Goal: Information Seeking & Learning: Learn about a topic

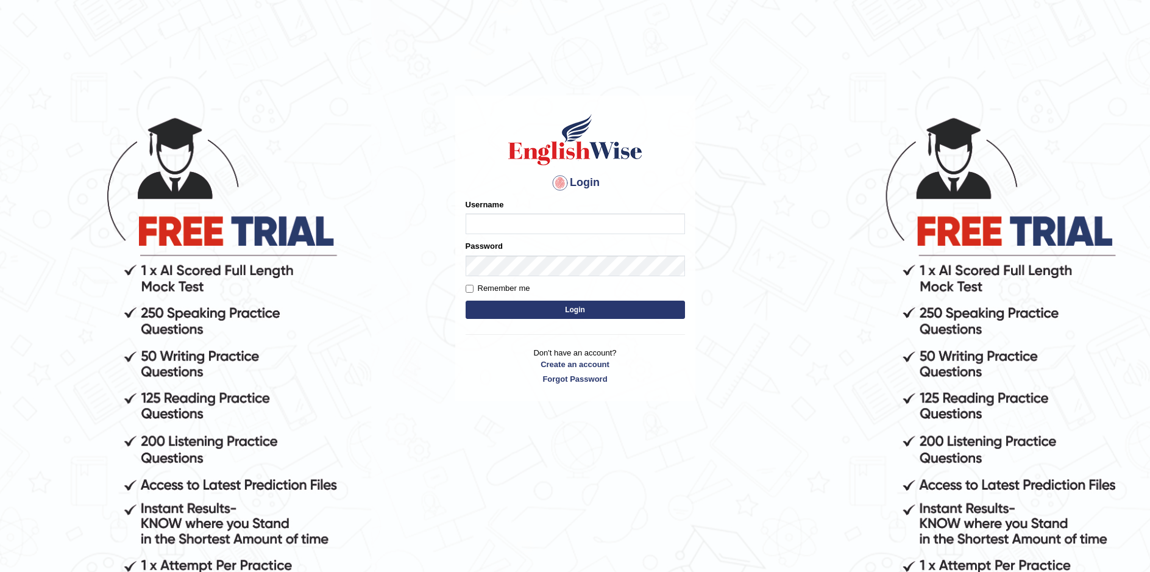
type input "Sprajapati"
click at [582, 310] on button "Login" at bounding box center [575, 309] width 219 height 18
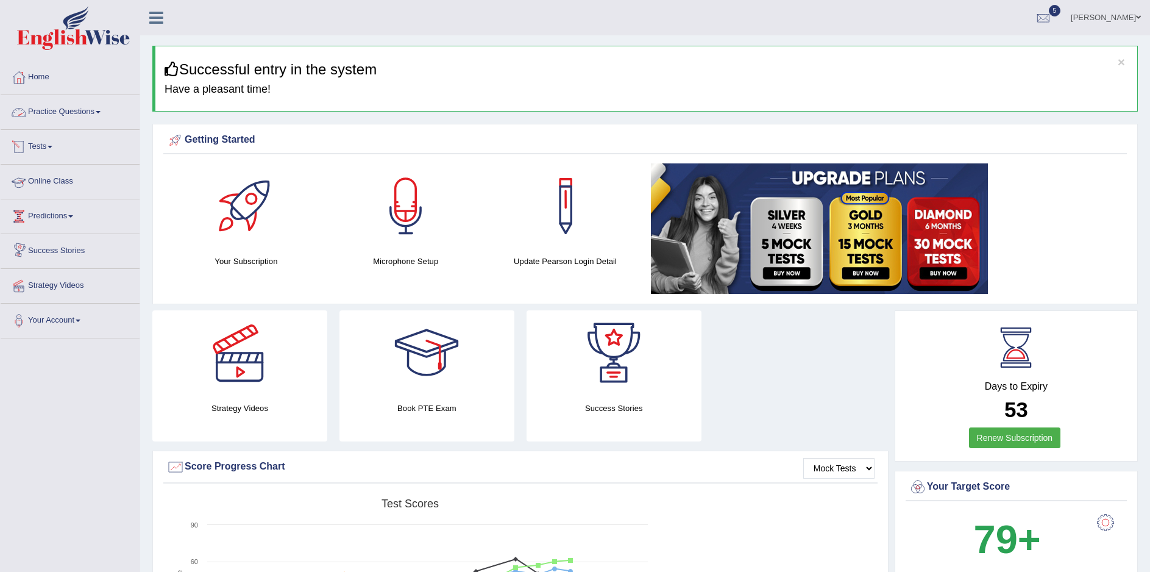
click at [54, 110] on link "Practice Questions" at bounding box center [70, 110] width 139 height 30
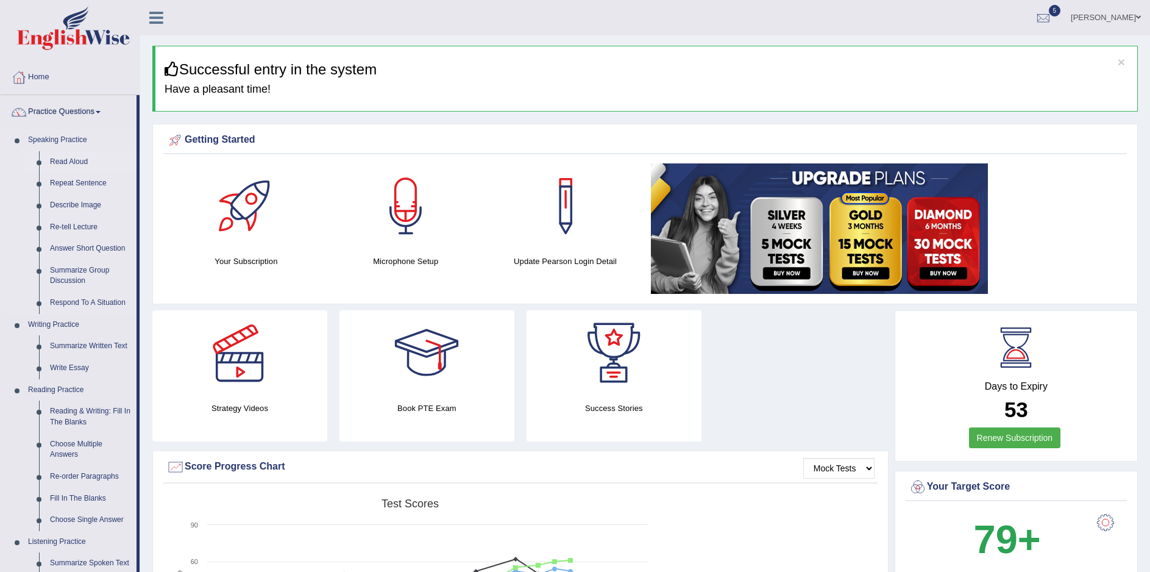
click at [77, 163] on link "Read Aloud" at bounding box center [90, 162] width 92 height 22
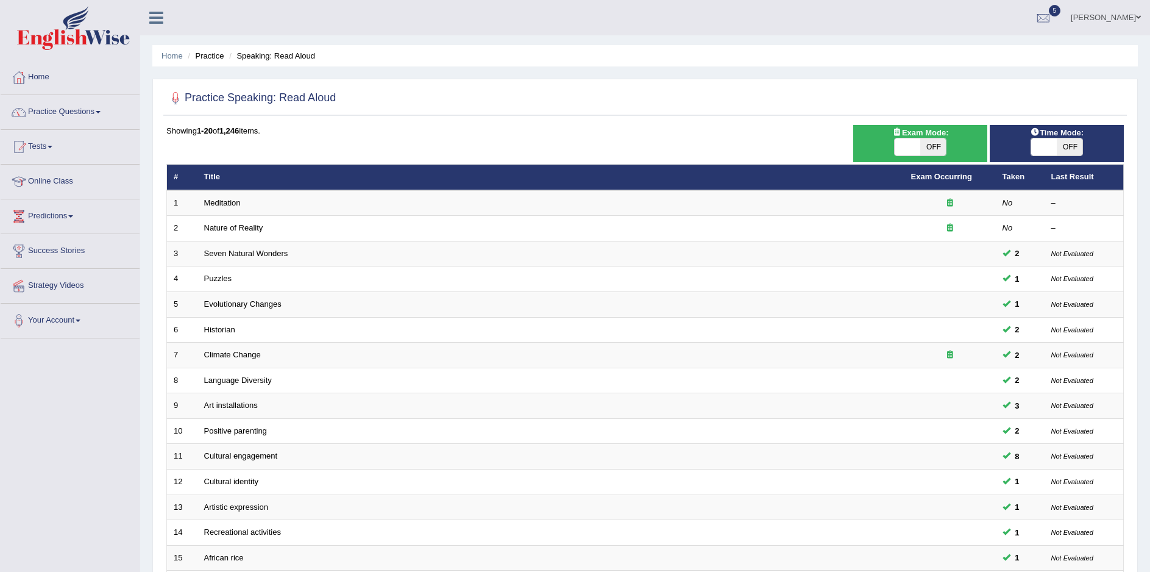
click at [940, 147] on span "OFF" at bounding box center [933, 146] width 26 height 17
checkbox input "true"
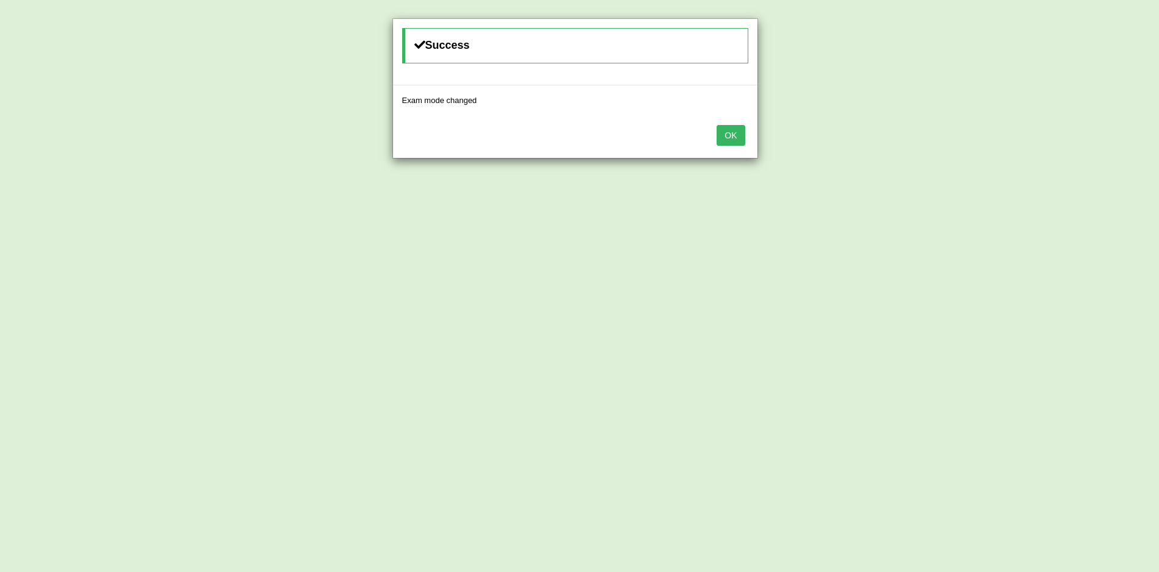
click at [741, 141] on button "OK" at bounding box center [731, 135] width 28 height 21
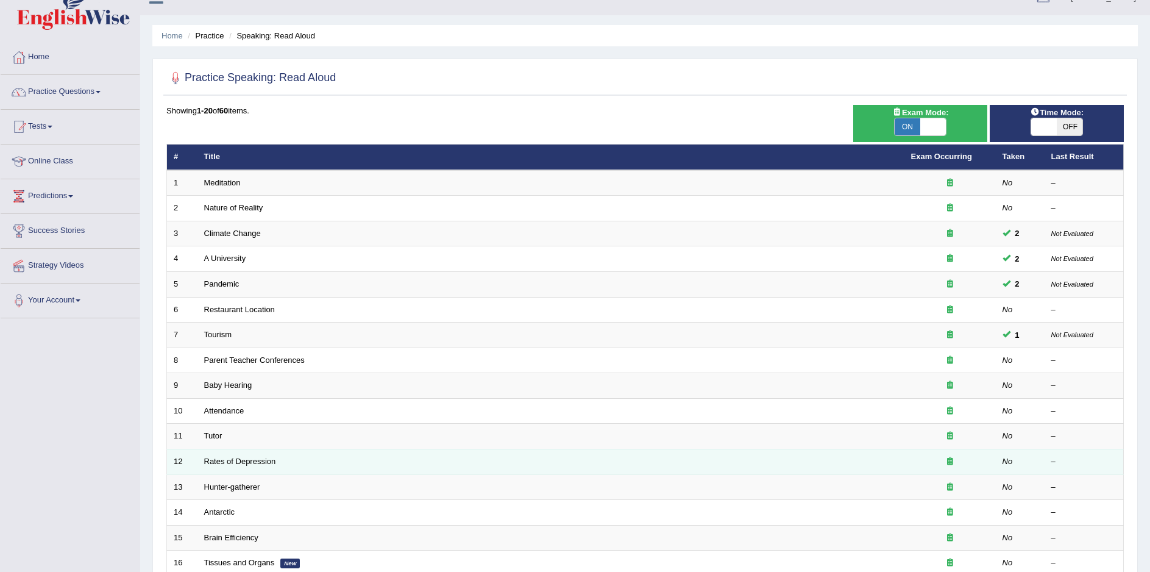
scroll to position [24, 0]
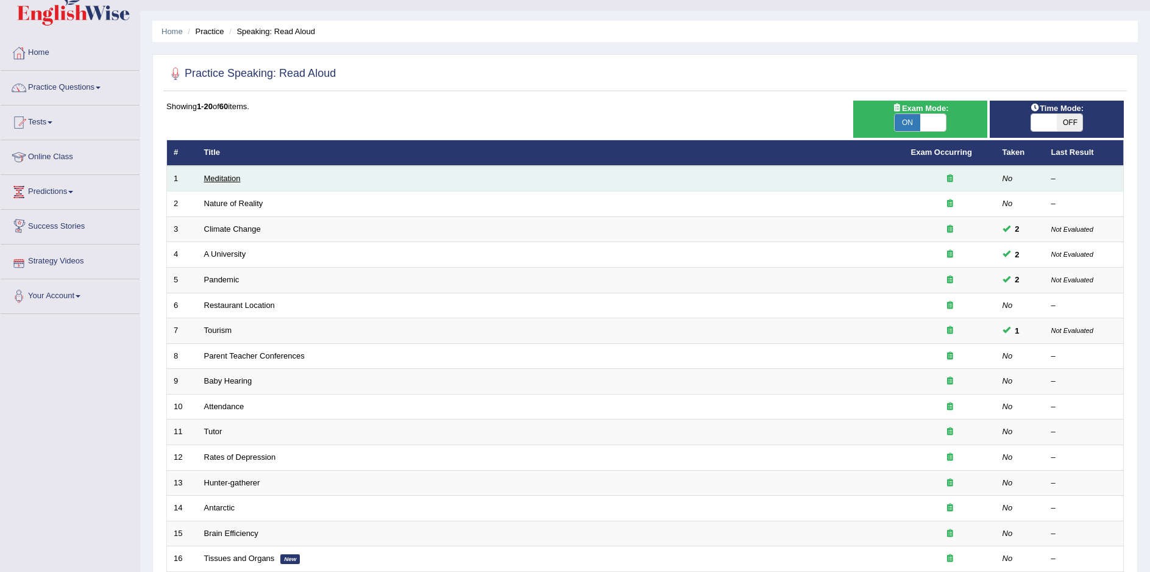
click at [219, 178] on link "Meditation" at bounding box center [222, 178] width 37 height 9
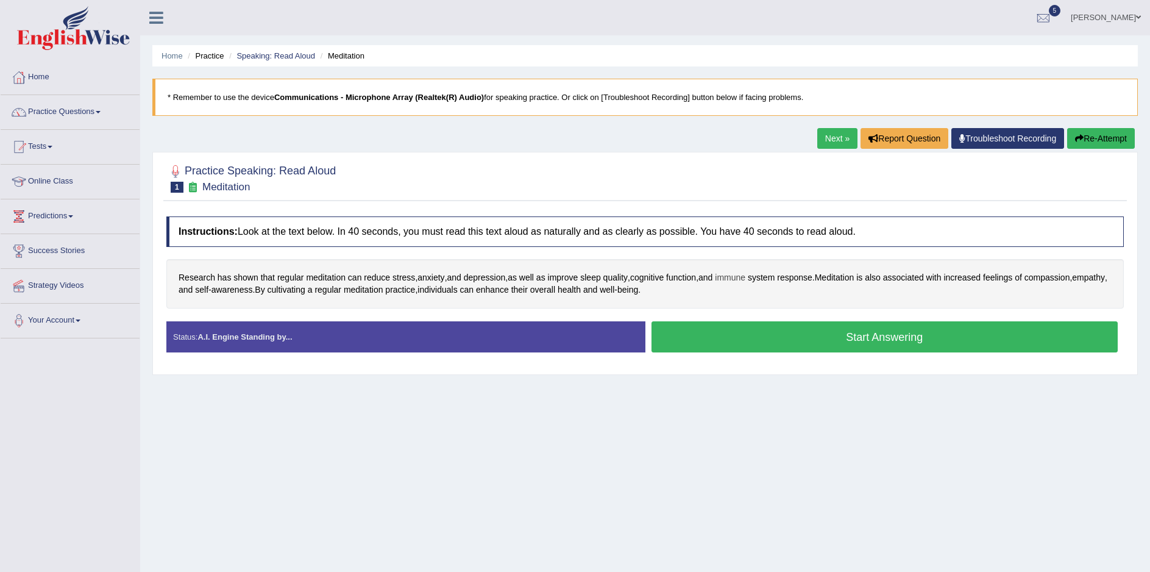
click at [745, 280] on span "immune" at bounding box center [730, 277] width 30 height 13
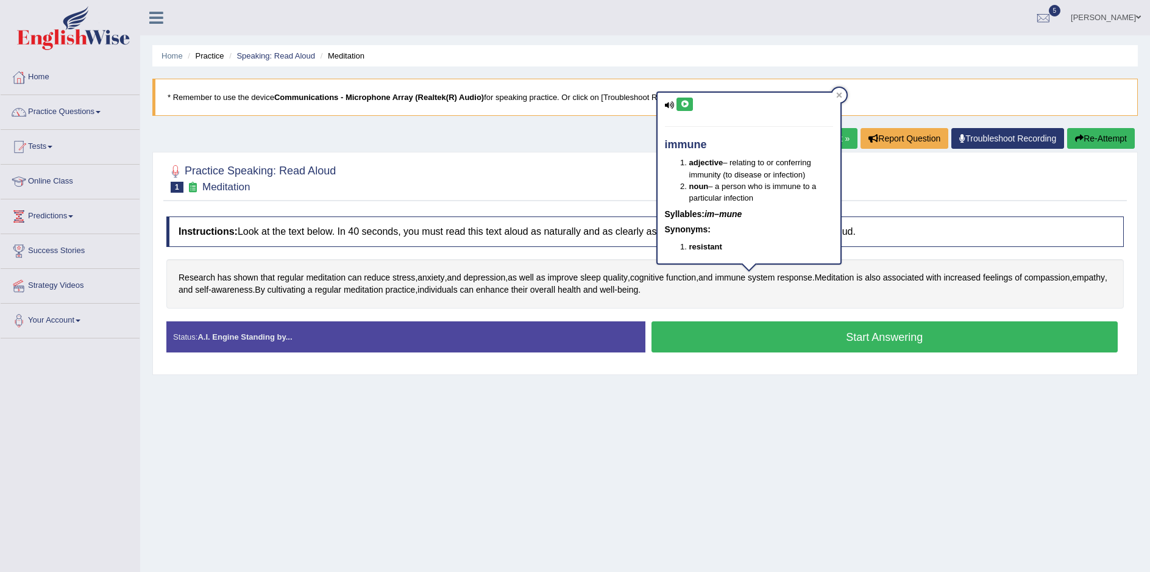
click at [687, 102] on icon at bounding box center [684, 104] width 9 height 7
click at [684, 108] on icon at bounding box center [684, 104] width 9 height 7
click at [854, 438] on div "Home Practice Speaking: Read Aloud Meditation * Remember to use the device Comm…" at bounding box center [645, 304] width 1010 height 609
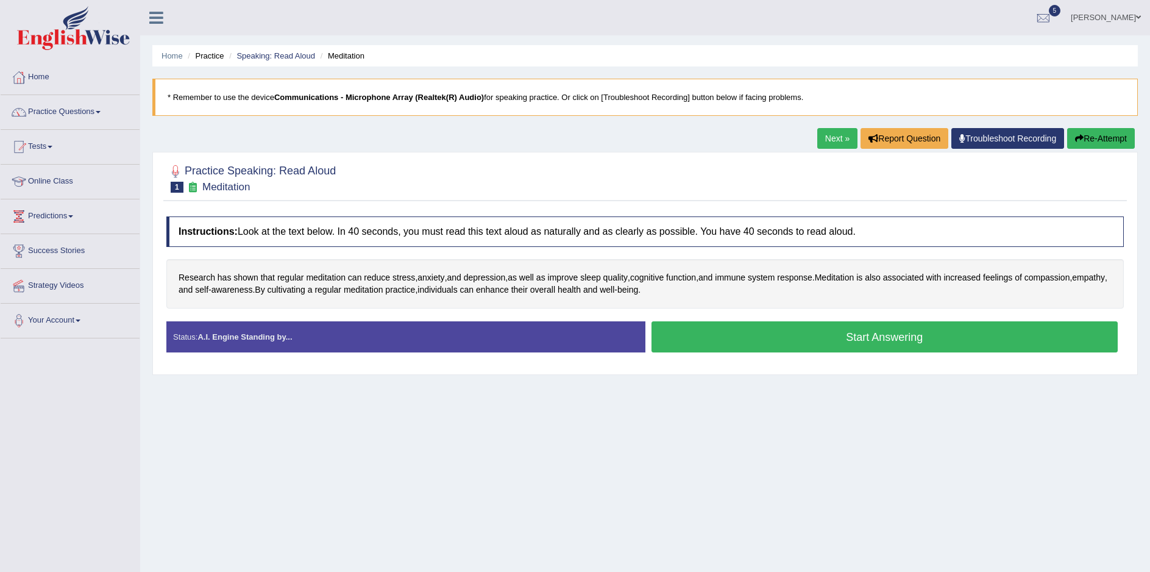
click at [907, 340] on button "Start Answering" at bounding box center [885, 336] width 467 height 31
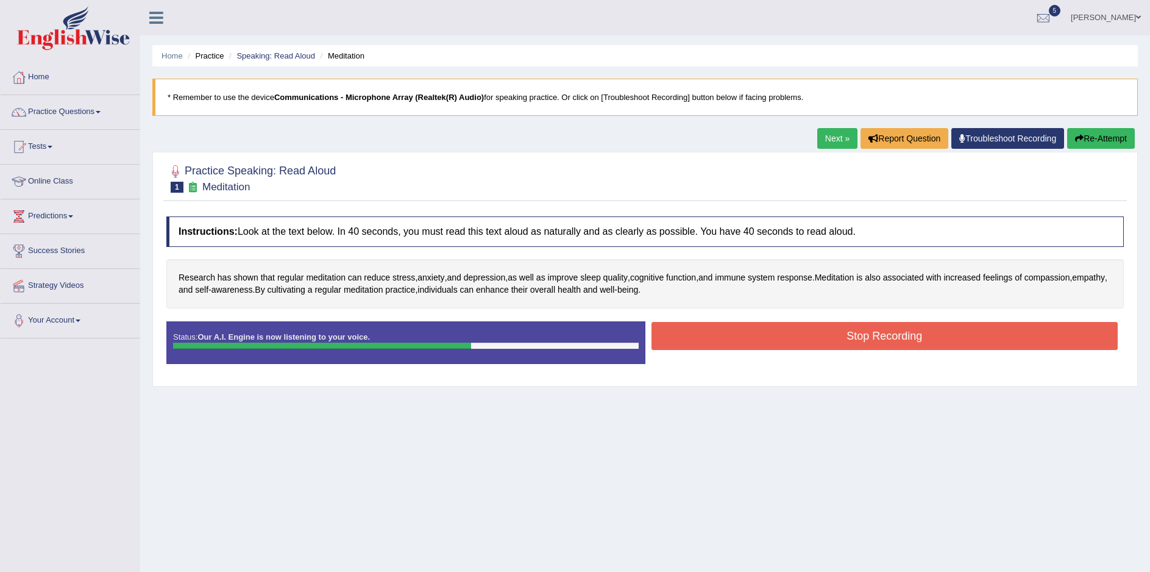
click at [884, 334] on button "Stop Recording" at bounding box center [885, 336] width 467 height 28
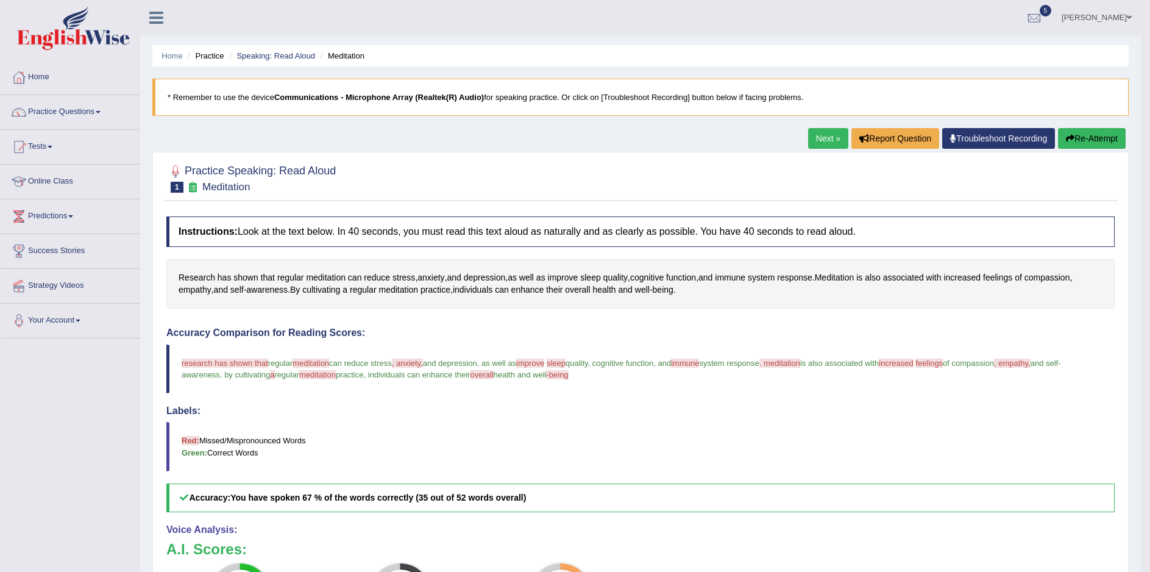
click at [826, 140] on link "Next »" at bounding box center [828, 138] width 40 height 21
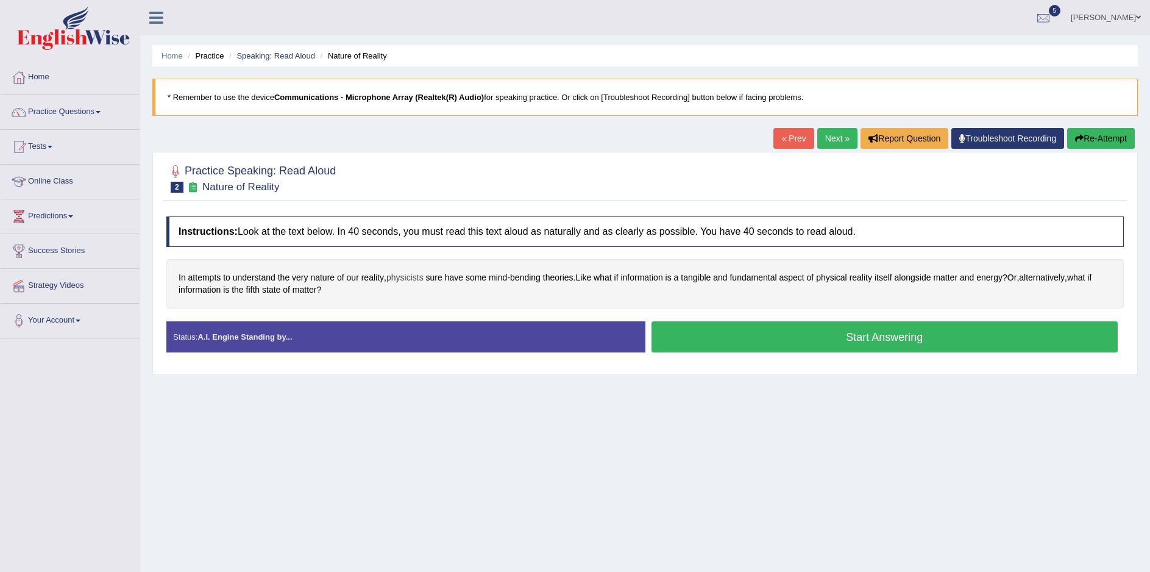
click at [419, 281] on span "physicists" at bounding box center [404, 277] width 37 height 13
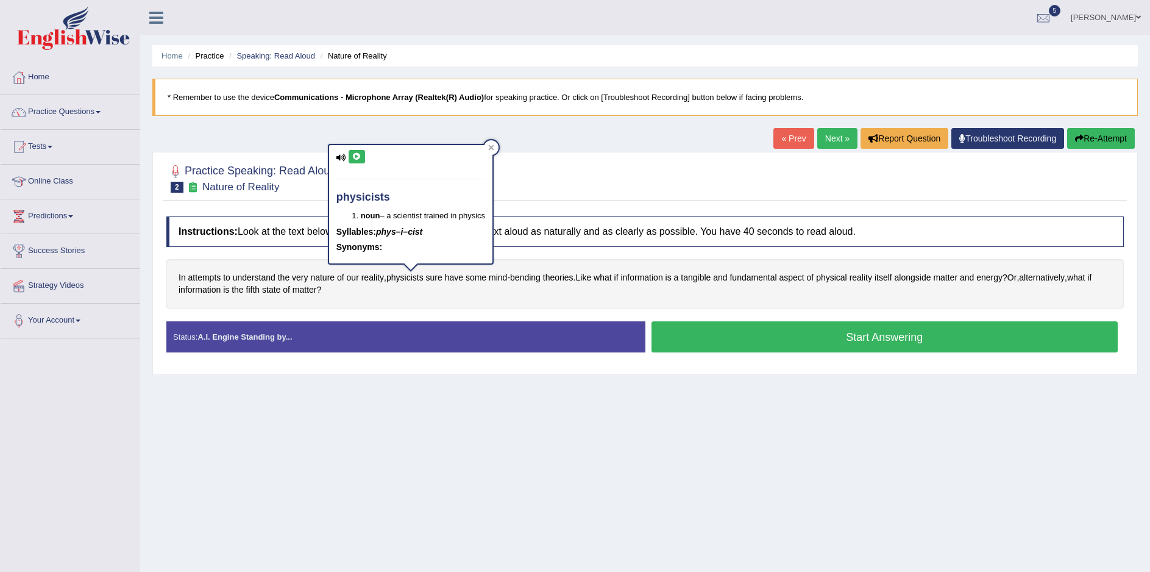
click at [355, 152] on button at bounding box center [357, 156] width 16 height 13
click at [709, 280] on span "tangible" at bounding box center [696, 277] width 30 height 13
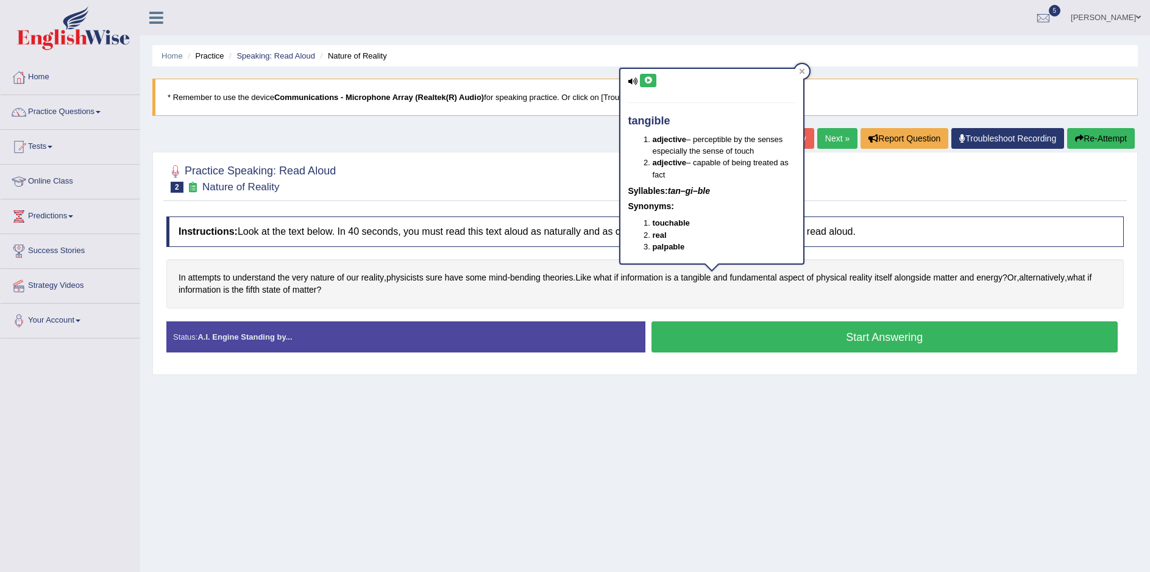
click at [651, 79] on icon at bounding box center [648, 80] width 9 height 7
click at [931, 282] on span "alongside" at bounding box center [913, 277] width 37 height 13
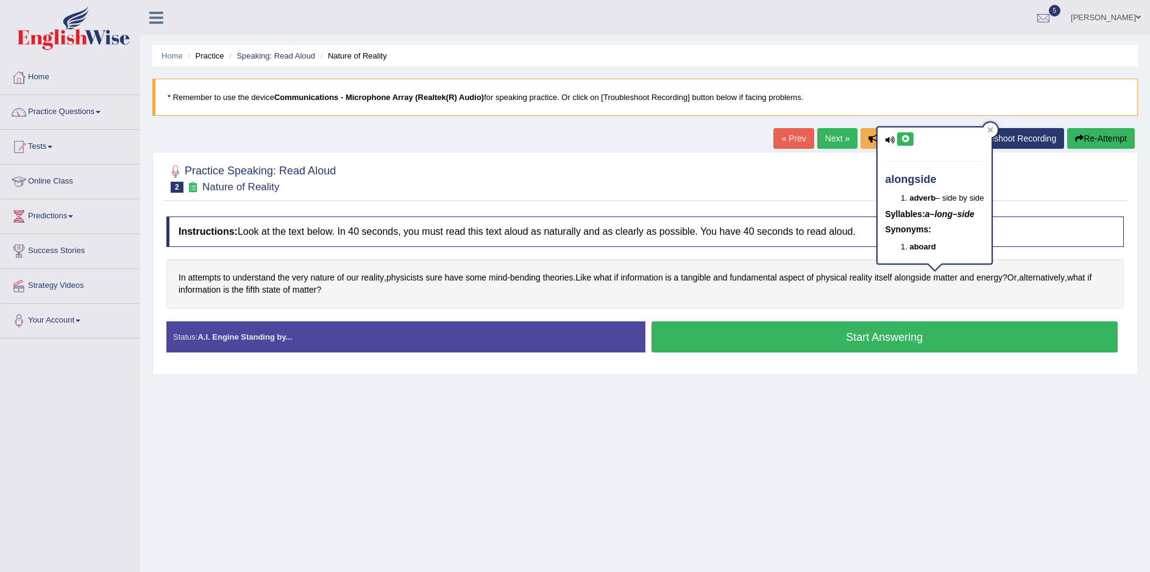
click at [907, 135] on icon at bounding box center [905, 138] width 9 height 7
click at [1003, 283] on span "energy" at bounding box center [989, 277] width 26 height 13
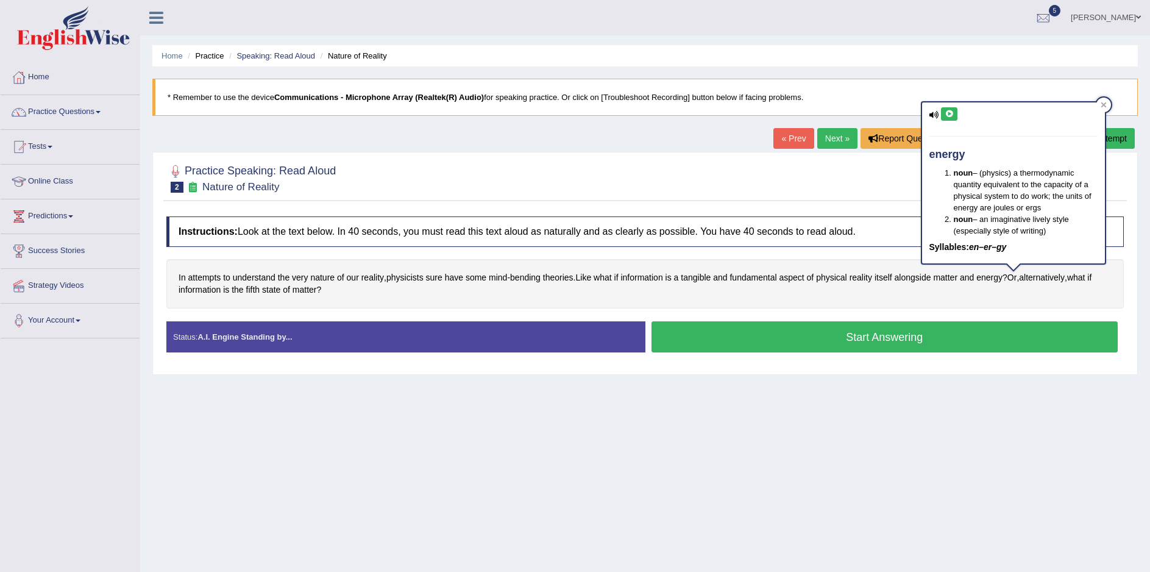
click at [955, 112] on button at bounding box center [949, 113] width 16 height 13
click at [953, 113] on icon at bounding box center [949, 113] width 9 height 7
click at [235, 410] on div "Home Practice Speaking: Read Aloud Nature of Reality * Remember to use the devi…" at bounding box center [645, 304] width 1010 height 609
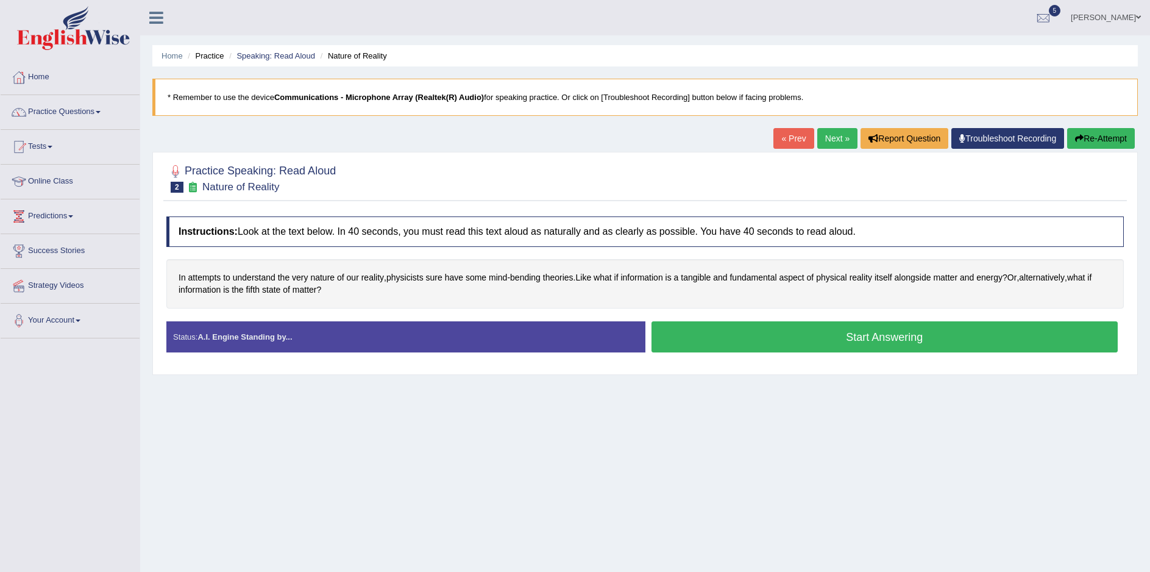
click at [882, 336] on button "Start Answering" at bounding box center [885, 336] width 467 height 31
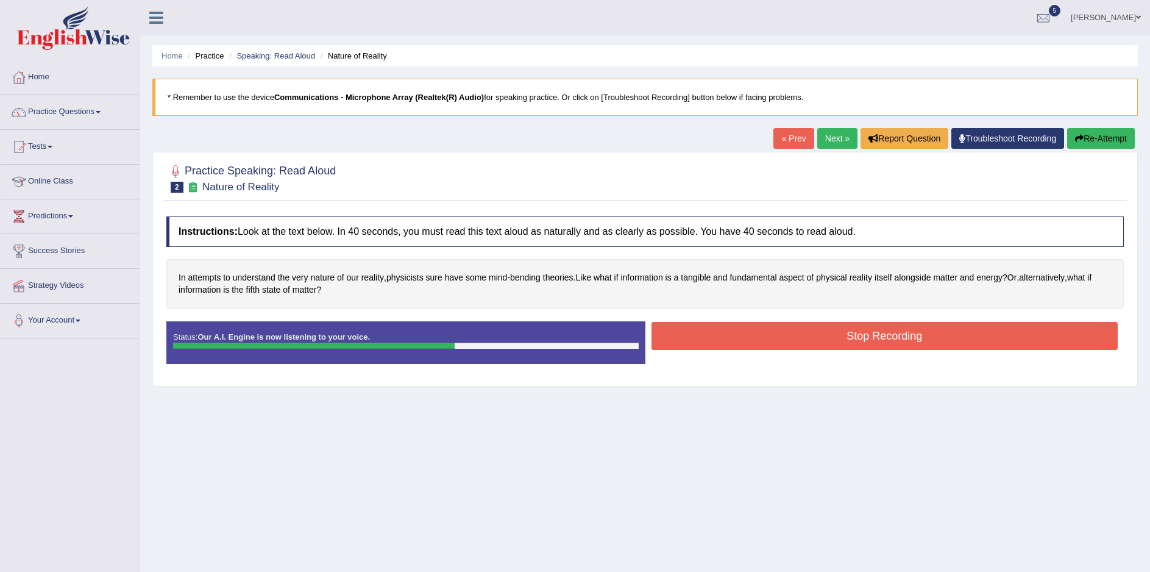
click at [750, 337] on button "Stop Recording" at bounding box center [885, 336] width 467 height 28
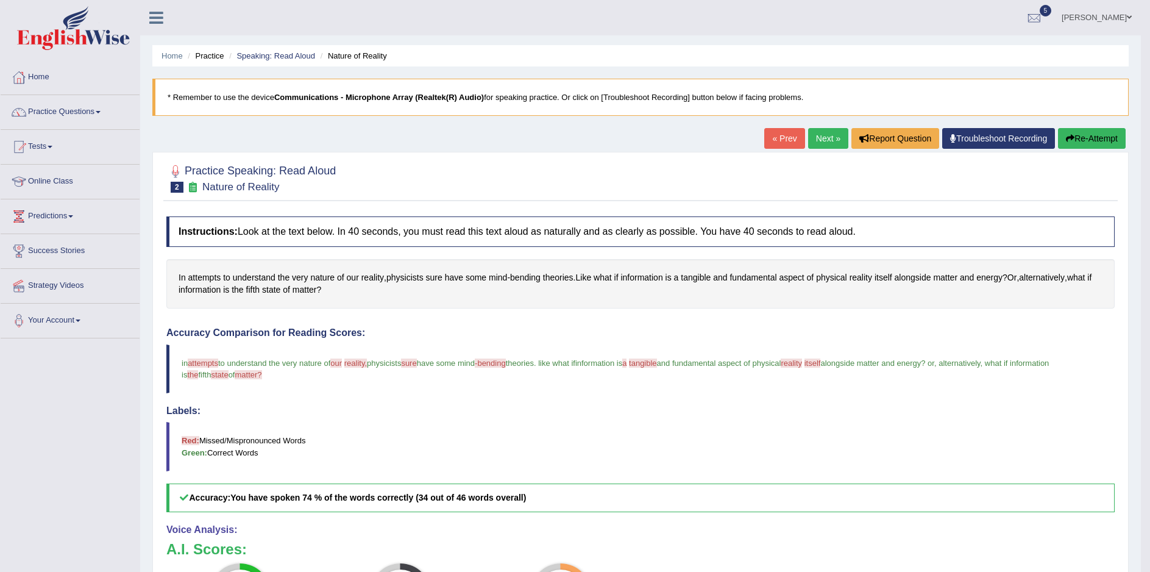
click at [823, 141] on link "Next »" at bounding box center [828, 138] width 40 height 21
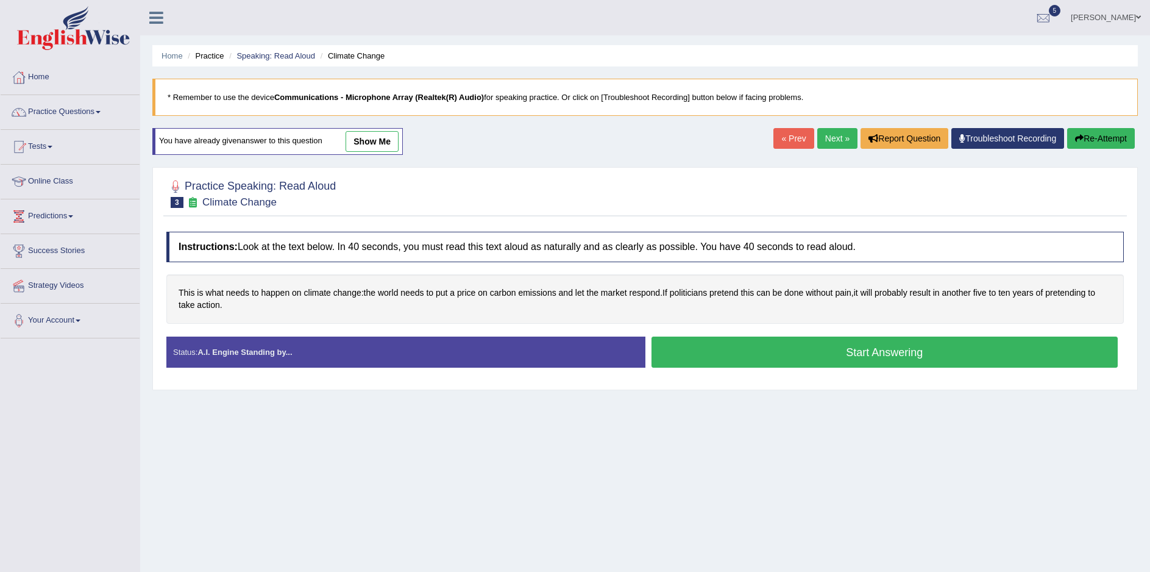
click at [895, 357] on button "Start Answering" at bounding box center [885, 351] width 467 height 31
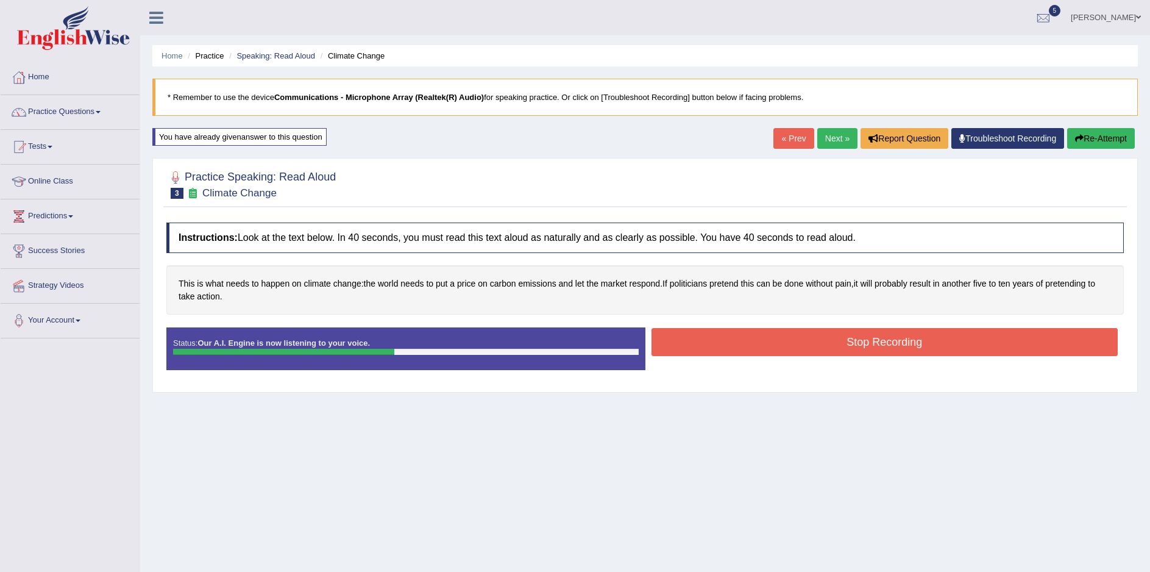
click at [891, 347] on button "Stop Recording" at bounding box center [885, 342] width 467 height 28
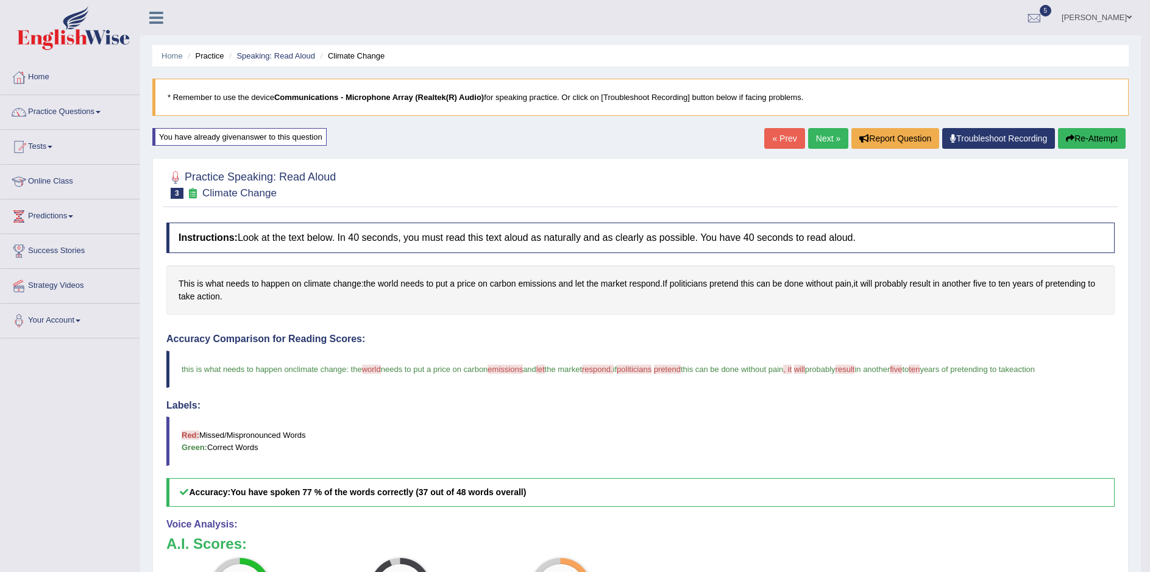
click at [821, 137] on link "Next »" at bounding box center [828, 138] width 40 height 21
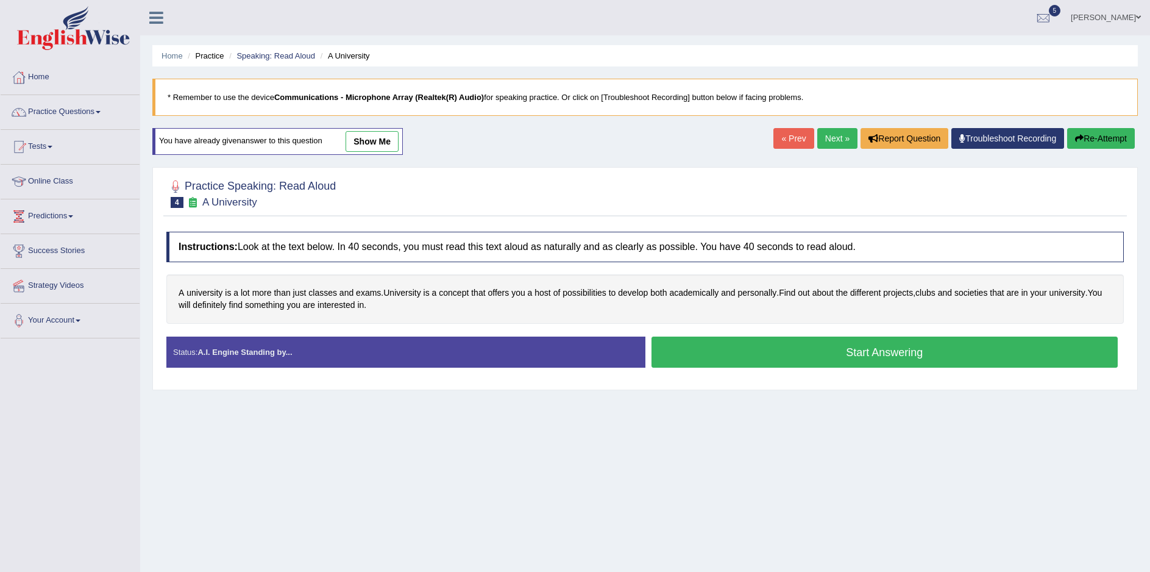
click at [867, 359] on button "Start Answering" at bounding box center [885, 351] width 467 height 31
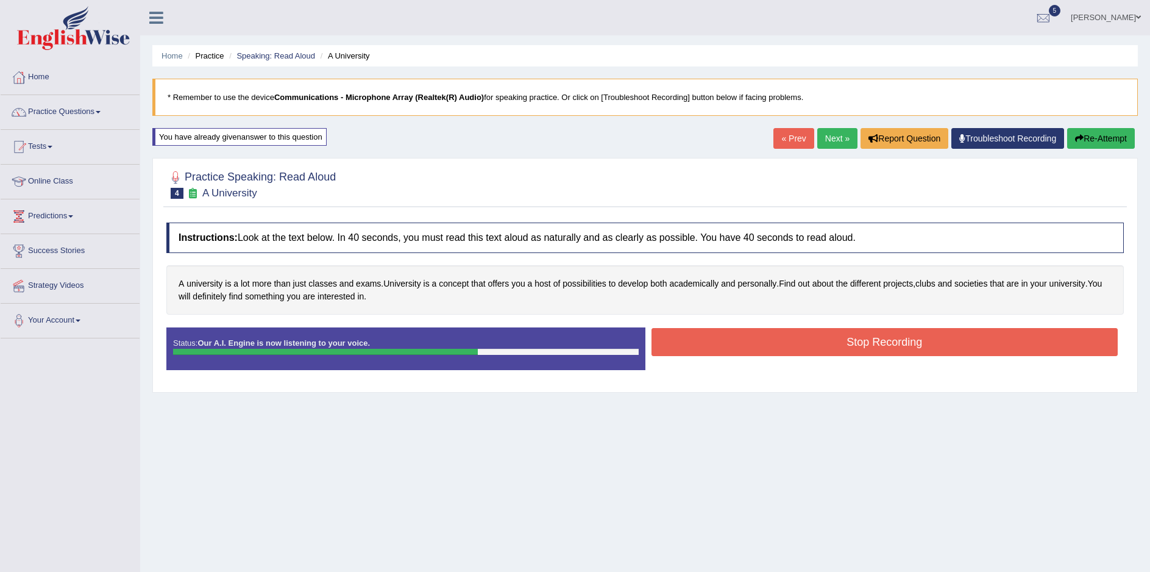
click at [883, 348] on button "Stop Recording" at bounding box center [885, 342] width 467 height 28
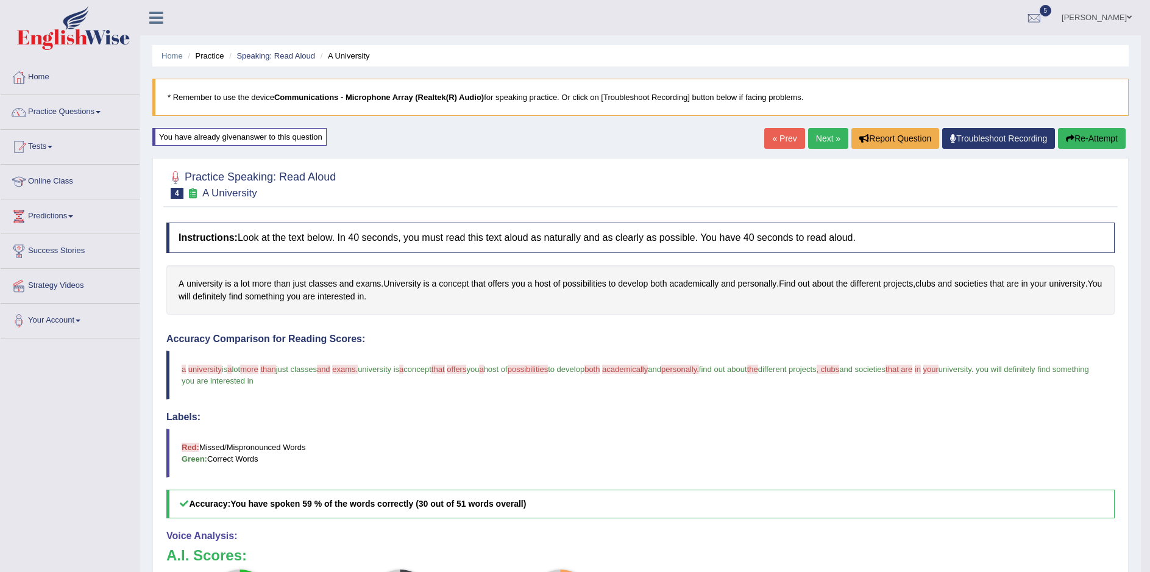
click at [816, 135] on link "Next »" at bounding box center [828, 138] width 40 height 21
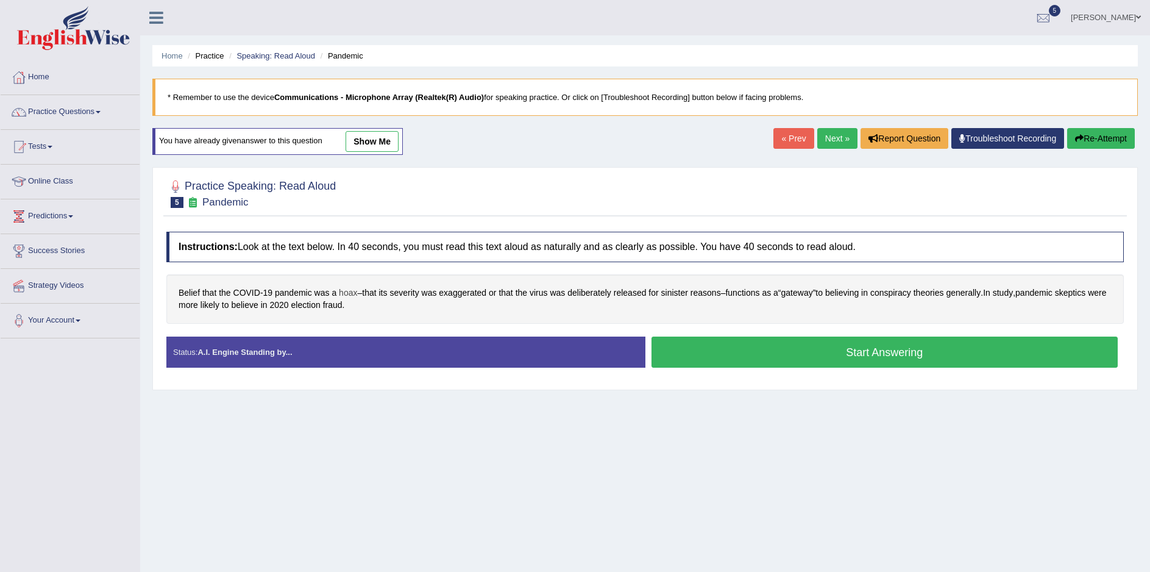
click at [350, 299] on span "hoax" at bounding box center [348, 292] width 18 height 13
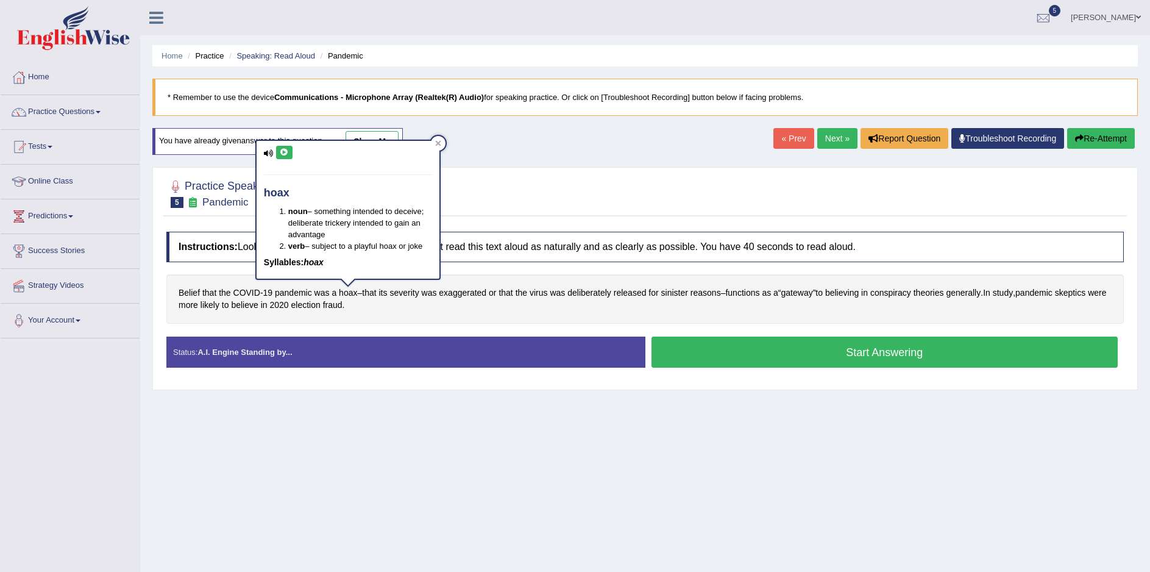
click at [285, 149] on icon at bounding box center [284, 152] width 9 height 7
click at [281, 159] on button at bounding box center [284, 152] width 16 height 13
click at [283, 154] on icon at bounding box center [284, 152] width 9 height 7
click at [443, 466] on div "Home Practice Speaking: Read Aloud Pandemic * Remember to use the device Commun…" at bounding box center [645, 304] width 1010 height 609
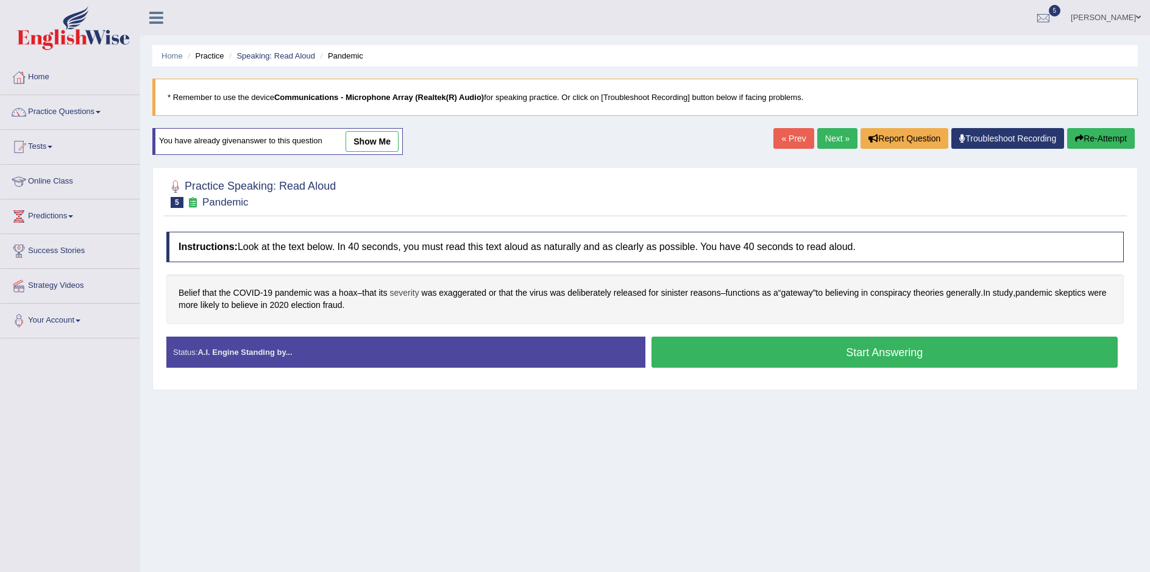
click at [412, 297] on span "severity" at bounding box center [403, 292] width 29 height 13
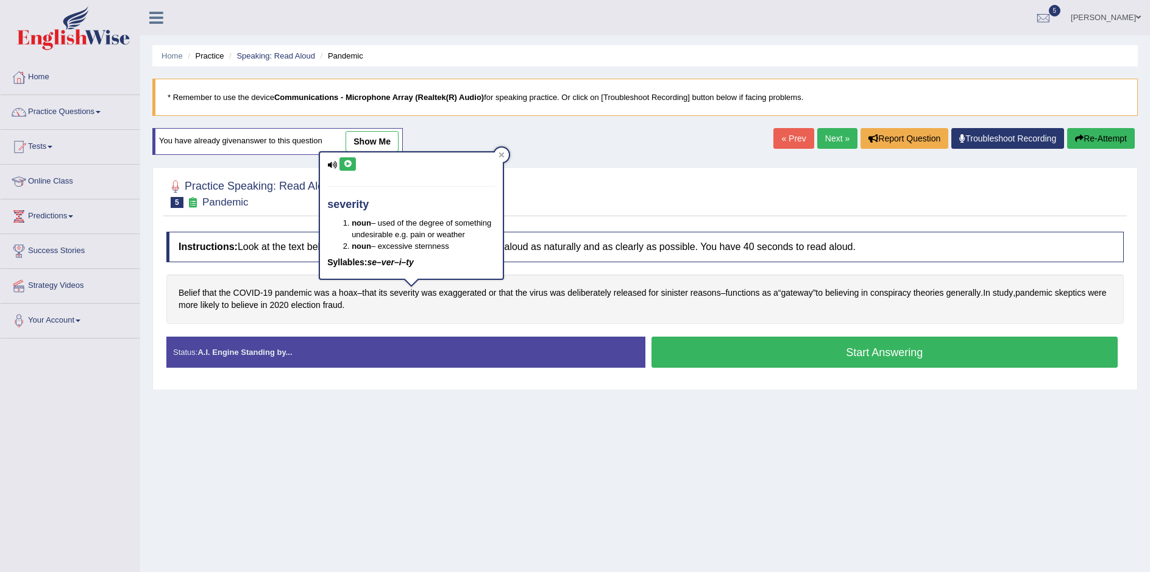
click at [349, 166] on icon at bounding box center [347, 163] width 9 height 7
click at [349, 165] on icon at bounding box center [347, 163] width 9 height 7
click at [347, 164] on icon at bounding box center [347, 163] width 9 height 7
click at [477, 297] on span "exaggerated" at bounding box center [463, 292] width 48 height 13
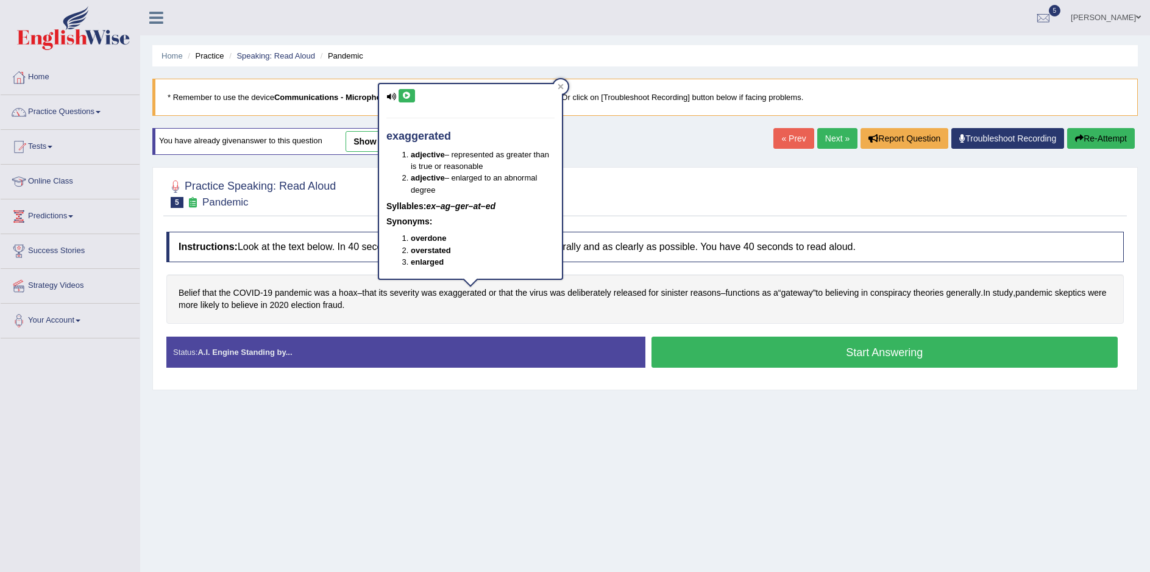
click at [405, 94] on icon at bounding box center [406, 95] width 9 height 7
click at [405, 95] on icon at bounding box center [406, 95] width 9 height 7
click at [684, 297] on span "sinister" at bounding box center [674, 292] width 27 height 13
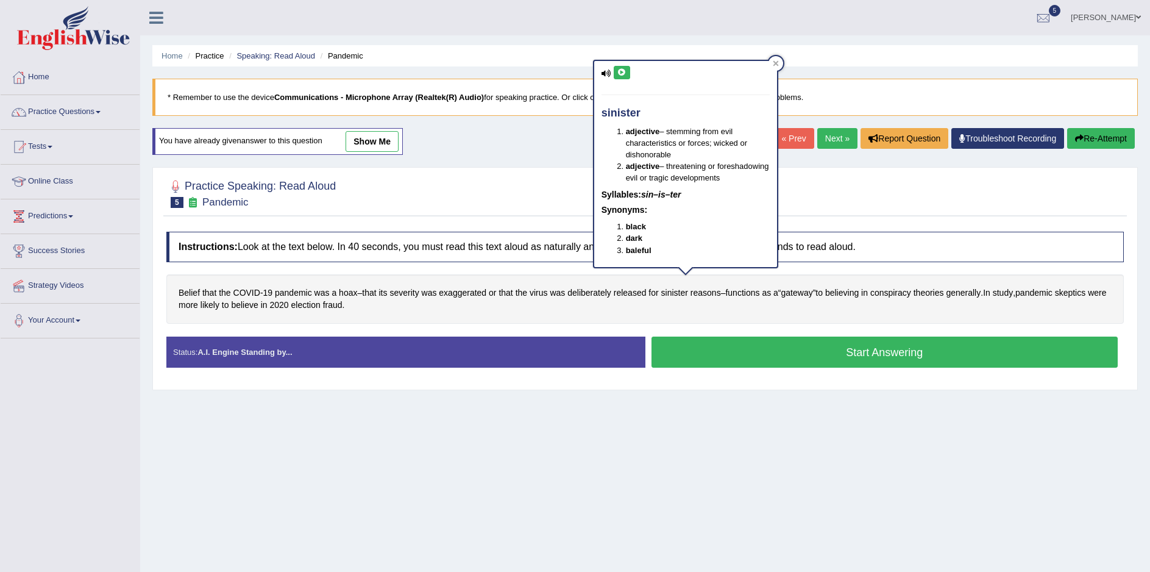
click at [624, 69] on icon at bounding box center [621, 72] width 9 height 7
click at [622, 69] on icon at bounding box center [621, 72] width 9 height 7
click at [625, 73] on icon at bounding box center [621, 72] width 9 height 7
click at [764, 318] on div "Belief that the COVID - 19 pandemic was a hoax – that its severity was exaggera…" at bounding box center [644, 298] width 957 height 49
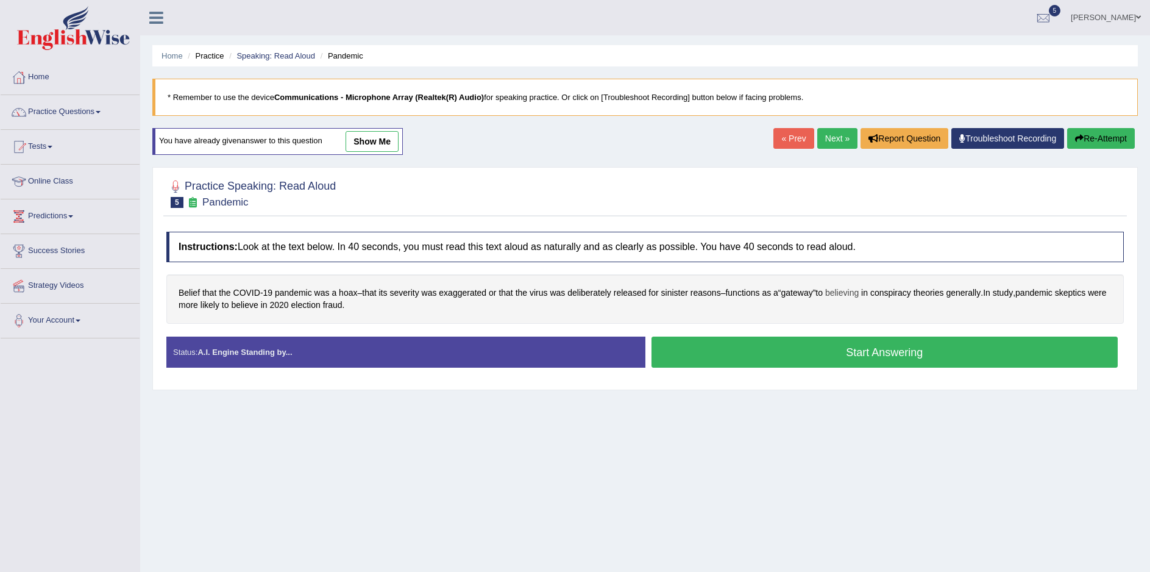
click at [859, 296] on span "believing" at bounding box center [842, 292] width 34 height 13
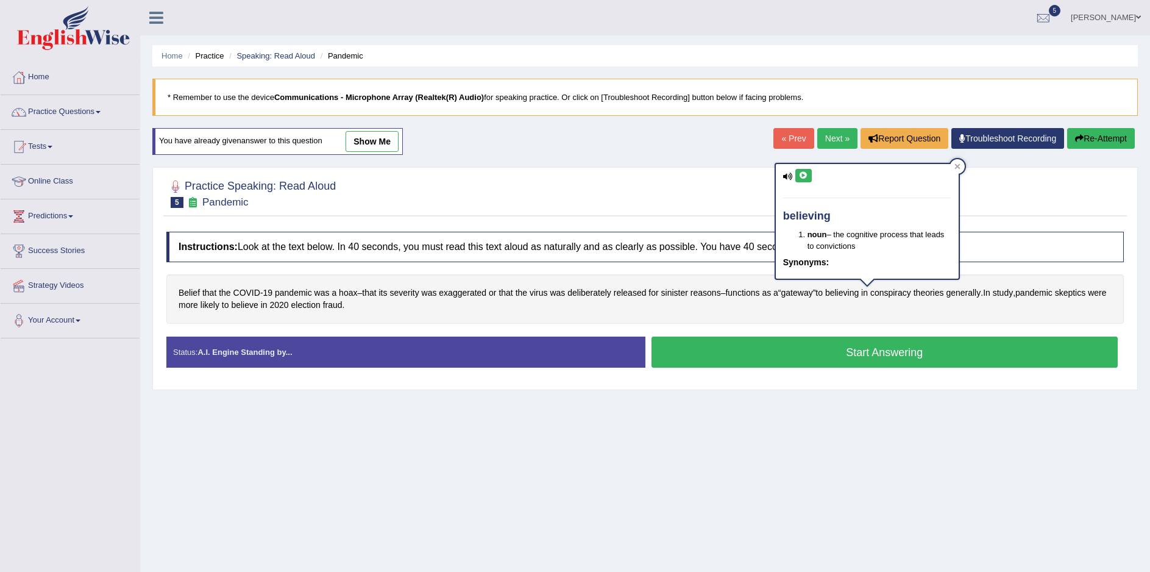
click at [805, 174] on icon at bounding box center [803, 175] width 9 height 7
click at [913, 317] on div "Belief that the COVID - 19 pandemic was a hoax – that its severity was exaggera…" at bounding box center [644, 298] width 957 height 49
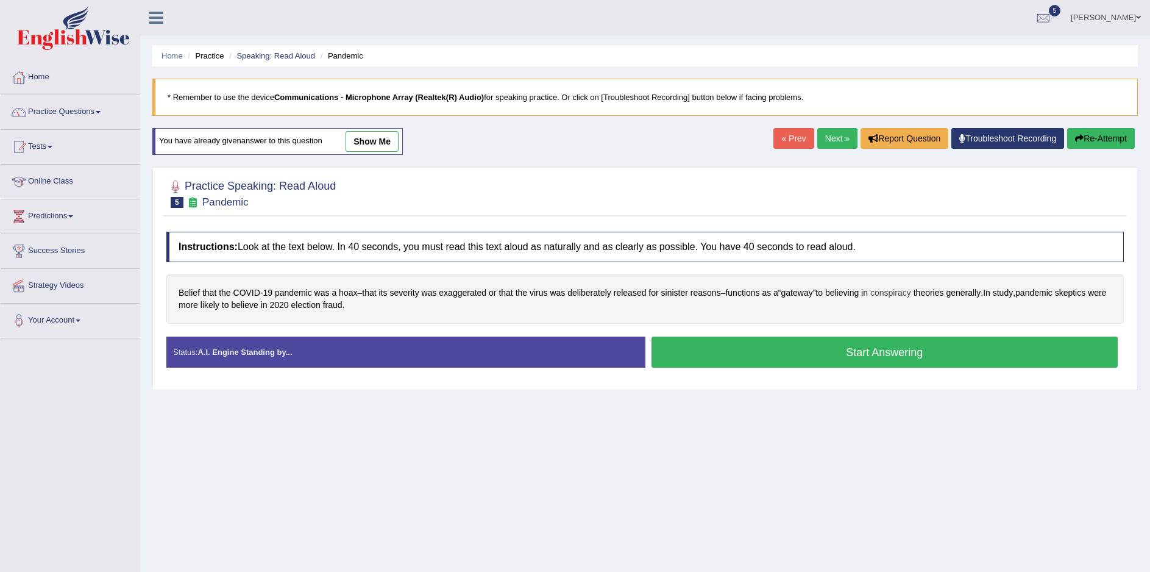
click at [911, 296] on span "conspiracy" at bounding box center [890, 292] width 41 height 13
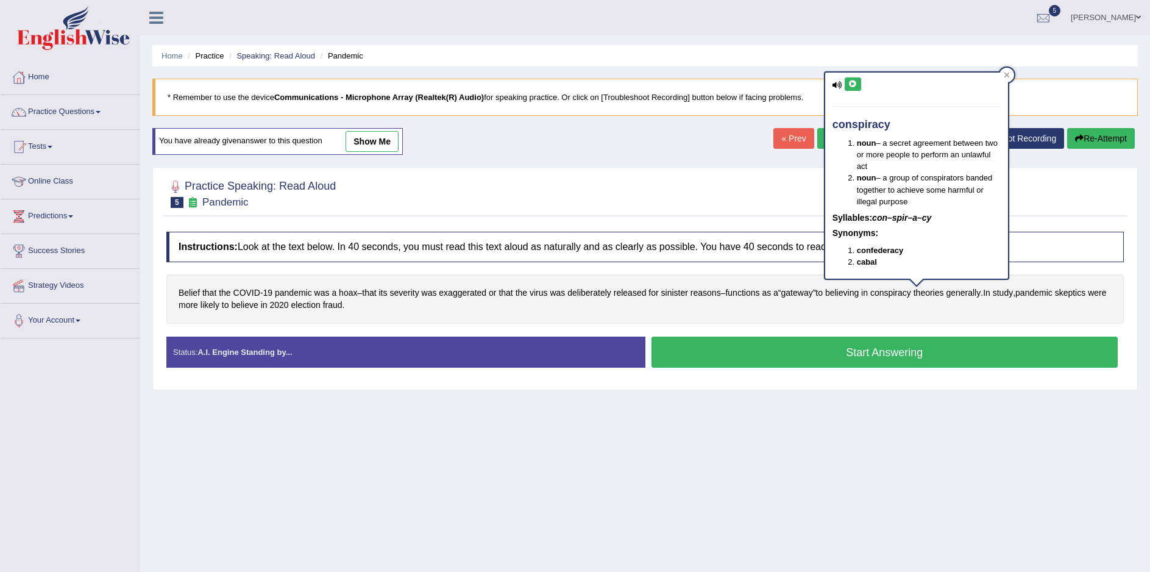
click at [853, 82] on icon at bounding box center [852, 83] width 9 height 7
click at [854, 86] on icon at bounding box center [852, 83] width 9 height 7
click at [973, 325] on div "Instructions: Look at the text below. In 40 seconds, you must read this text al…" at bounding box center [645, 305] width 964 height 158
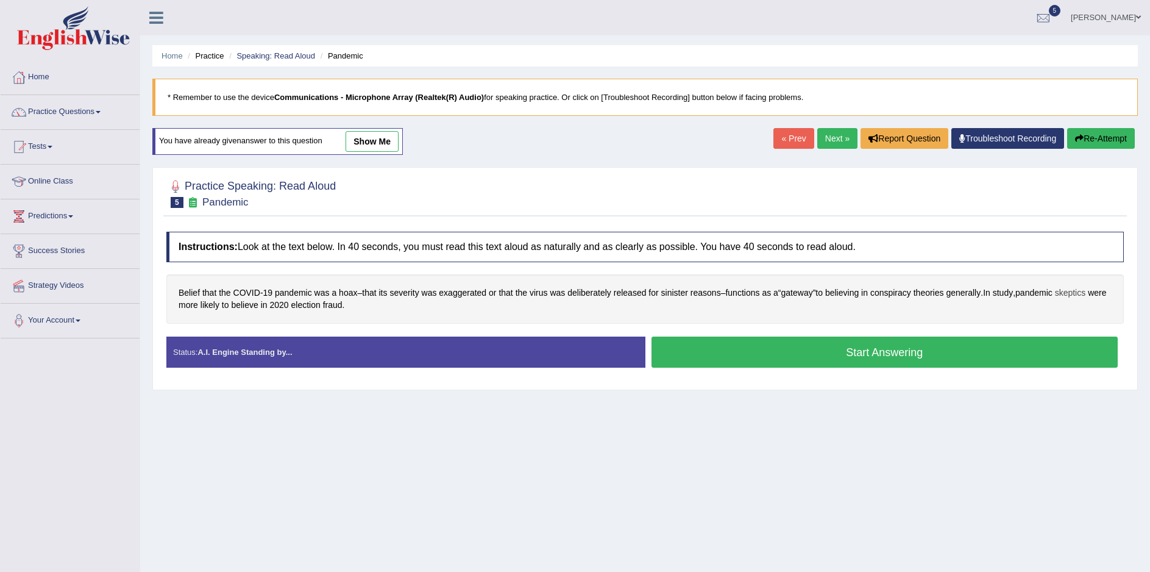
click at [1055, 299] on span "skeptics" at bounding box center [1070, 292] width 31 height 13
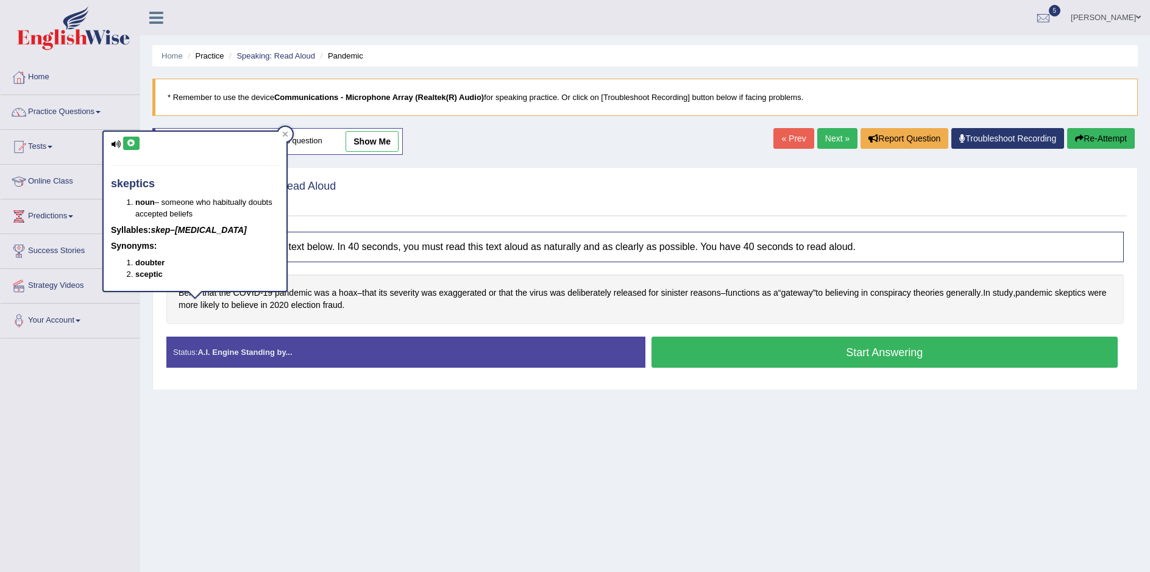
click at [129, 141] on icon at bounding box center [131, 143] width 9 height 7
click at [321, 308] on span "election" at bounding box center [305, 305] width 29 height 13
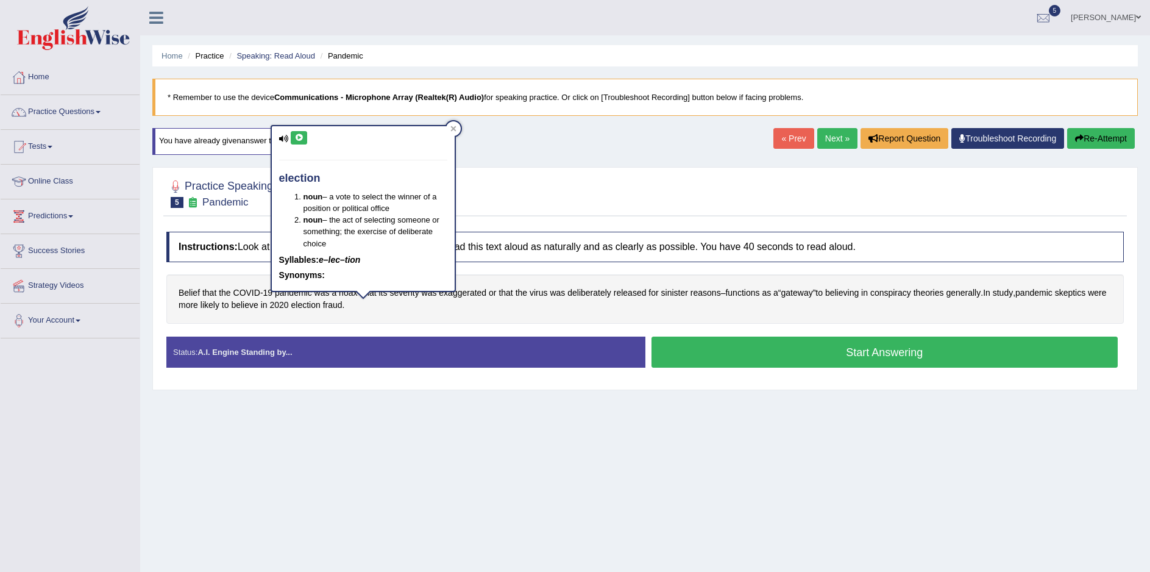
click at [304, 134] on button at bounding box center [299, 137] width 16 height 13
click at [300, 136] on icon at bounding box center [298, 137] width 9 height 7
click at [413, 322] on div "Belief that the COVID - 19 pandemic was a hoax – that its severity was exaggera…" at bounding box center [644, 298] width 957 height 49
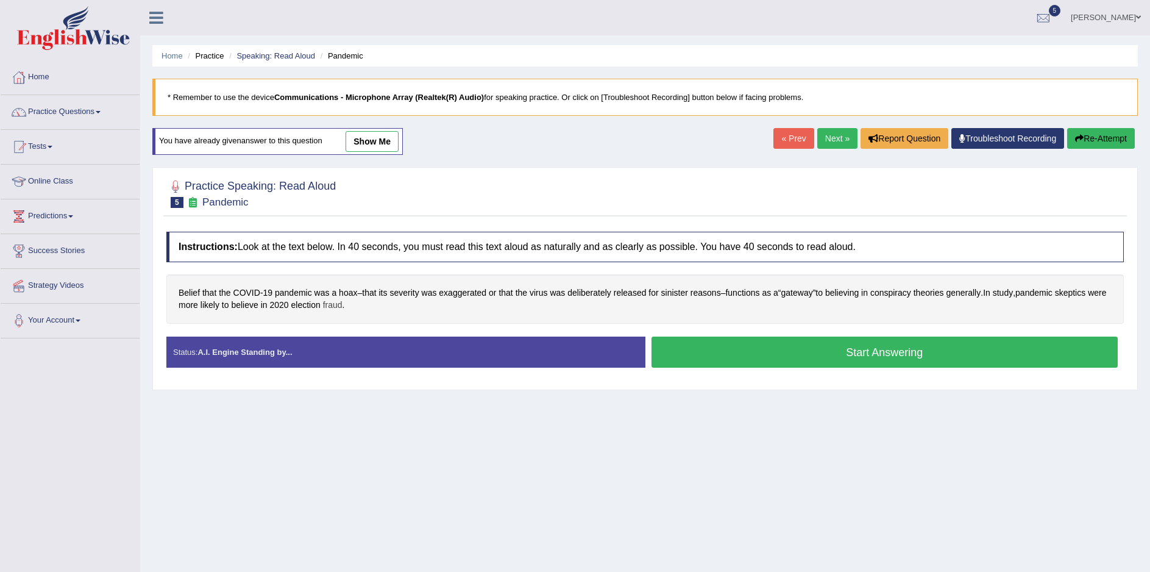
click at [343, 308] on span "fraud" at bounding box center [333, 305] width 20 height 13
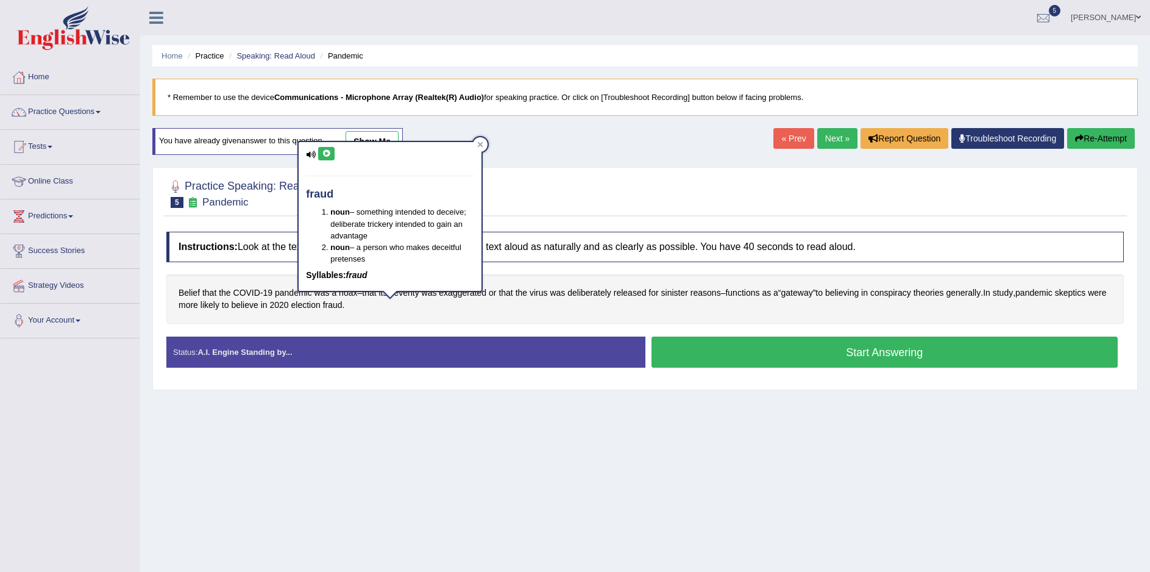
click at [327, 154] on icon at bounding box center [326, 153] width 9 height 7
click at [326, 152] on icon at bounding box center [326, 153] width 9 height 7
click at [441, 505] on div "Home Practice Speaking: Read Aloud Pandemic * Remember to use the device Commun…" at bounding box center [645, 304] width 1010 height 609
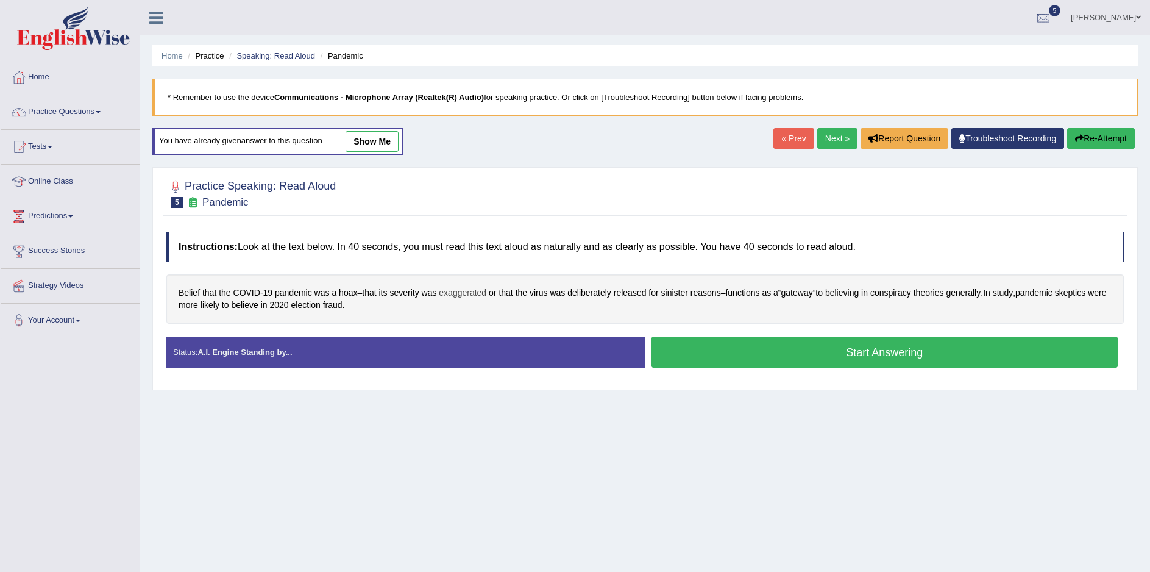
click at [478, 295] on span "exaggerated" at bounding box center [463, 292] width 48 height 13
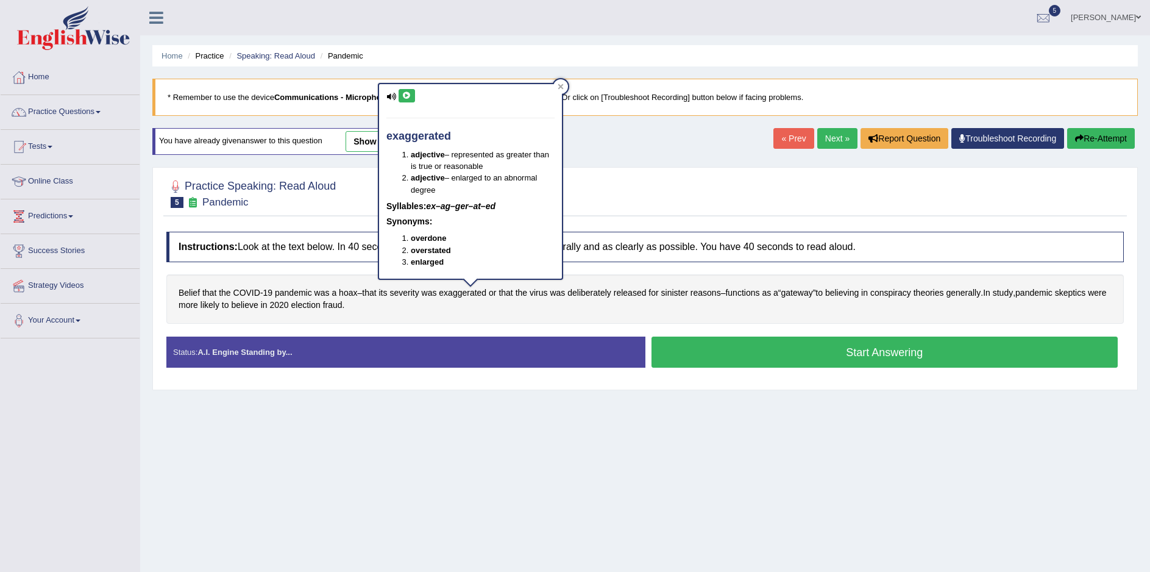
click at [407, 97] on icon at bounding box center [406, 95] width 9 height 7
click at [407, 95] on icon at bounding box center [406, 95] width 9 height 7
click at [658, 486] on div "Home Practice Speaking: Read Aloud Pandemic * Remember to use the device Commun…" at bounding box center [645, 304] width 1010 height 609
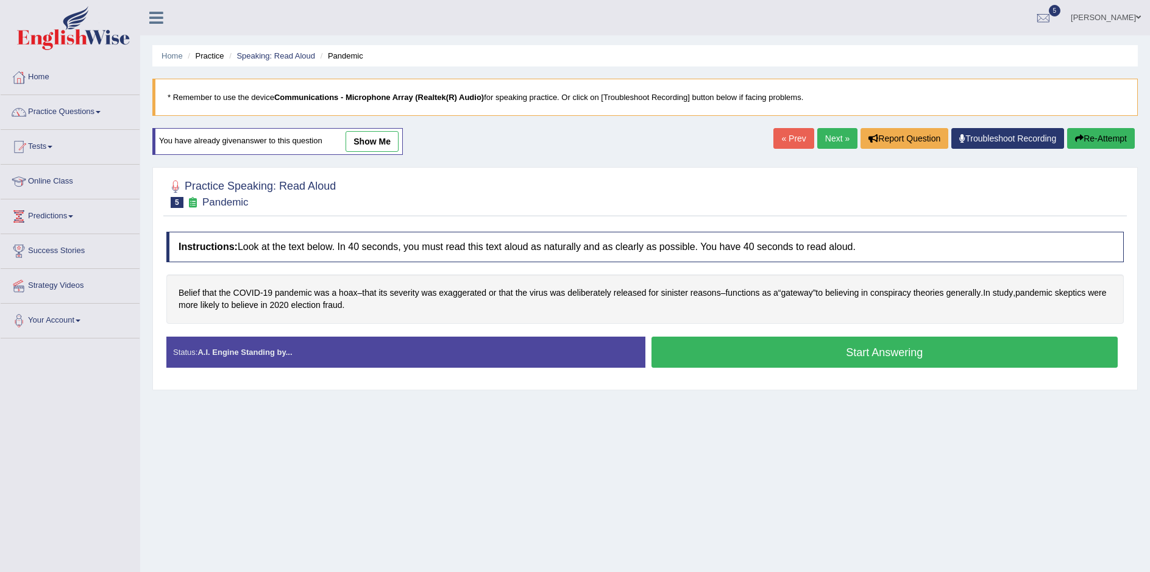
click at [901, 353] on button "Start Answering" at bounding box center [885, 351] width 467 height 31
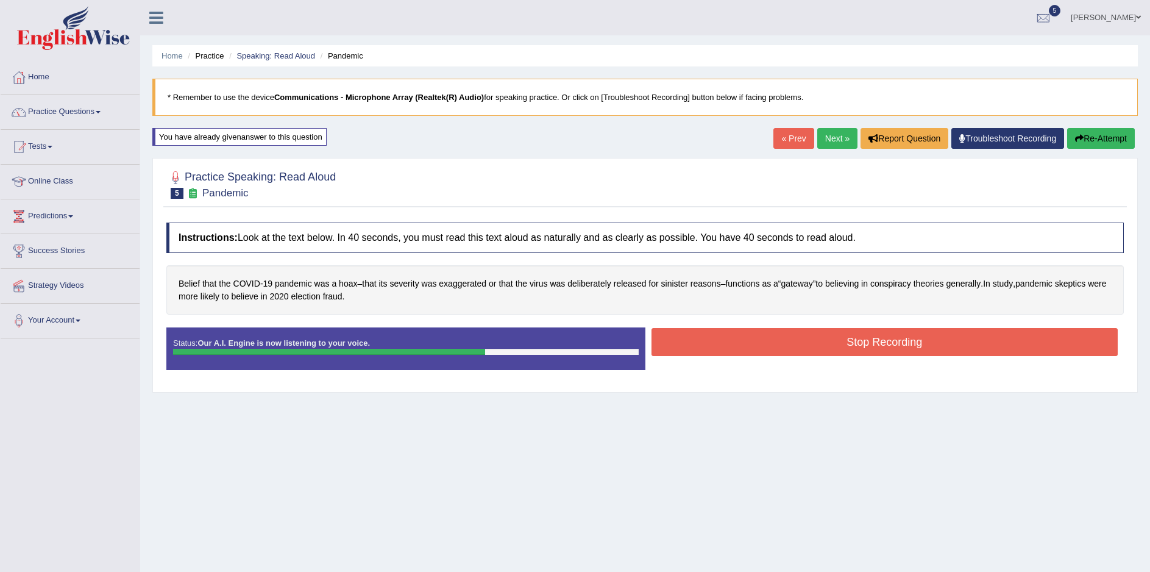
click at [865, 350] on button "Stop Recording" at bounding box center [885, 342] width 467 height 28
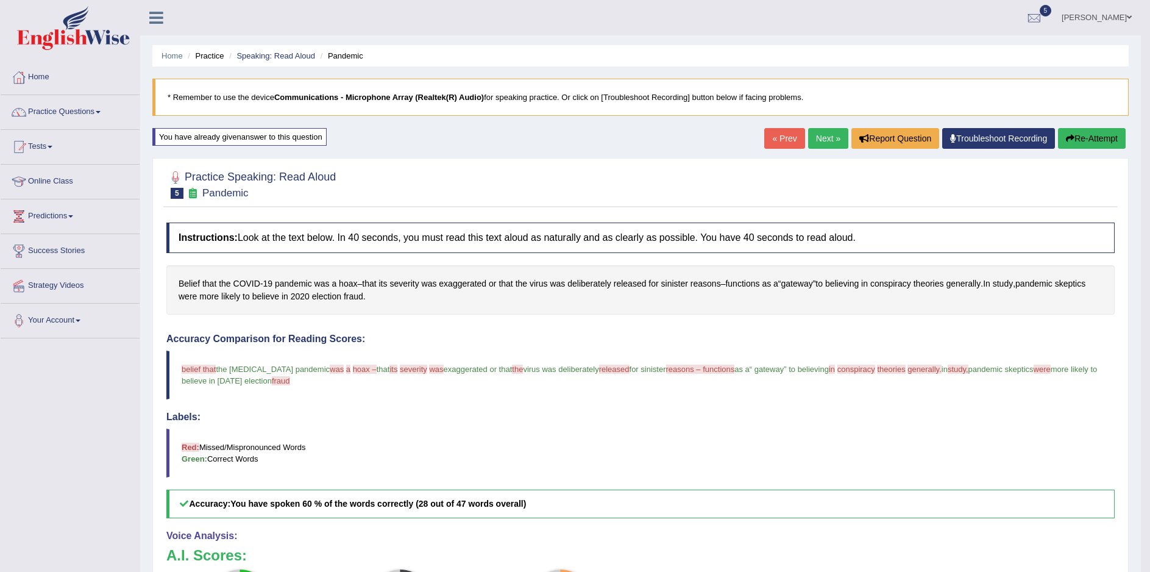
click at [821, 136] on link "Next »" at bounding box center [828, 138] width 40 height 21
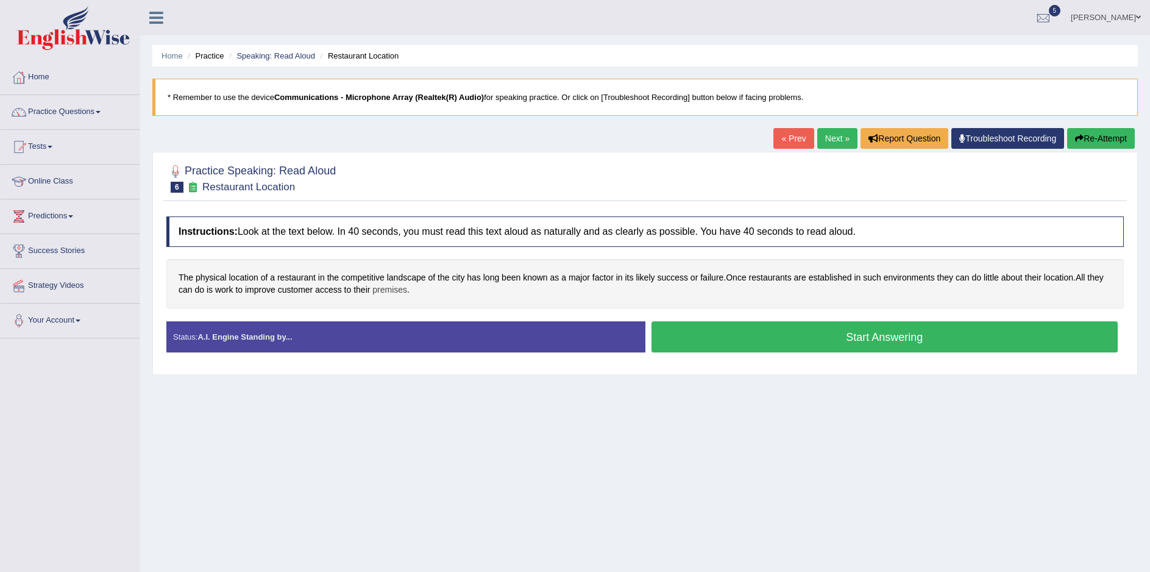
click at [407, 293] on span "premises" at bounding box center [389, 289] width 35 height 13
click at [418, 293] on body "Toggle navigation Home Practice Questions Speaking Practice Read Aloud Repeat S…" at bounding box center [575, 286] width 1150 height 572
click at [407, 293] on span "premises" at bounding box center [389, 289] width 35 height 13
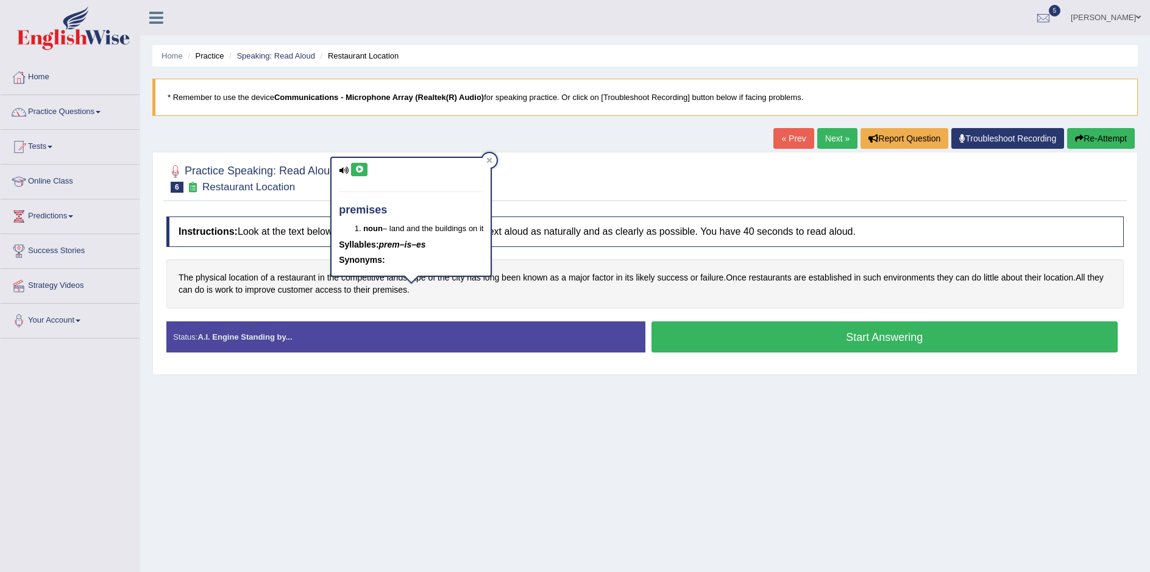
click at [357, 168] on icon at bounding box center [359, 169] width 9 height 7
click at [358, 171] on icon at bounding box center [359, 169] width 9 height 7
click at [363, 166] on icon at bounding box center [359, 169] width 9 height 7
click at [551, 438] on div "Home Practice Speaking: Read Aloud Restaurant Location * Remember to use the de…" at bounding box center [645, 304] width 1010 height 609
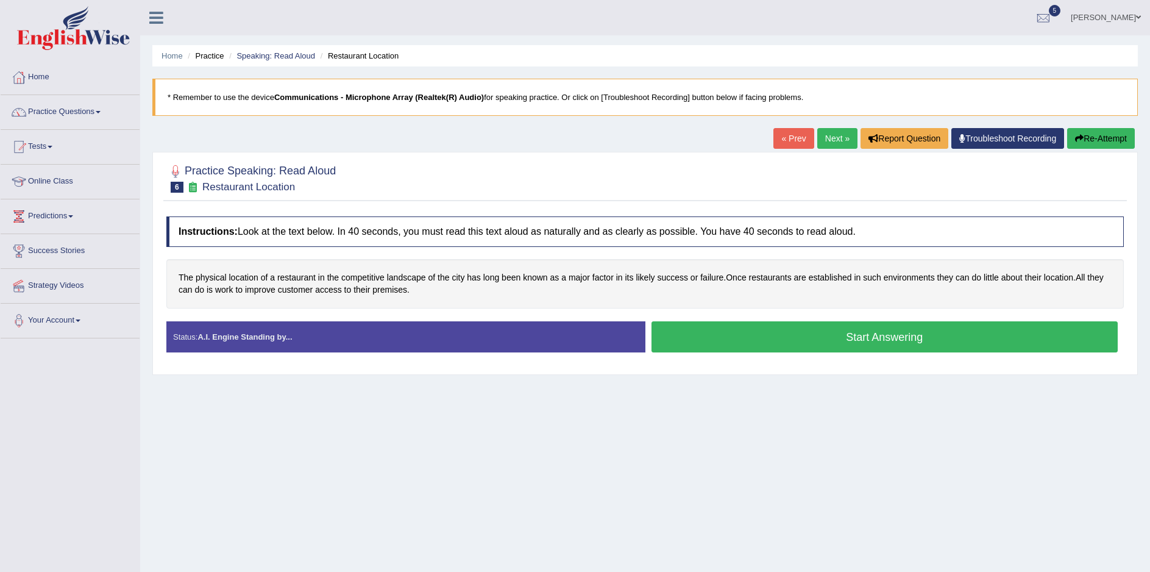
click at [761, 402] on div "Home Practice Speaking: Read Aloud Restaurant Location * Remember to use the de…" at bounding box center [645, 304] width 1010 height 609
click at [859, 339] on button "Start Answering" at bounding box center [885, 336] width 467 height 31
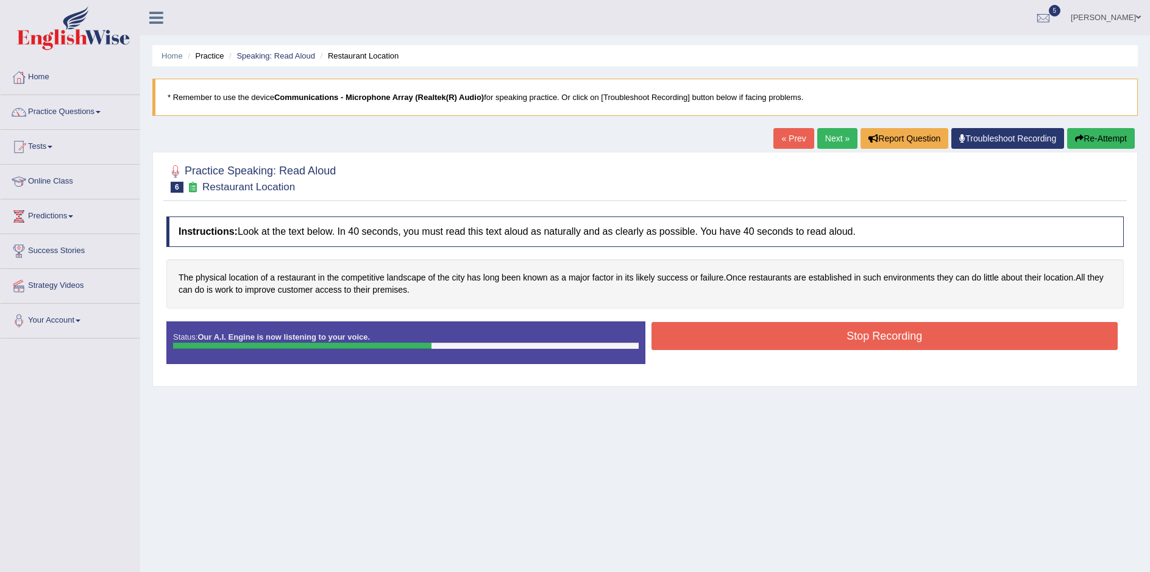
click at [868, 341] on button "Stop Recording" at bounding box center [885, 336] width 467 height 28
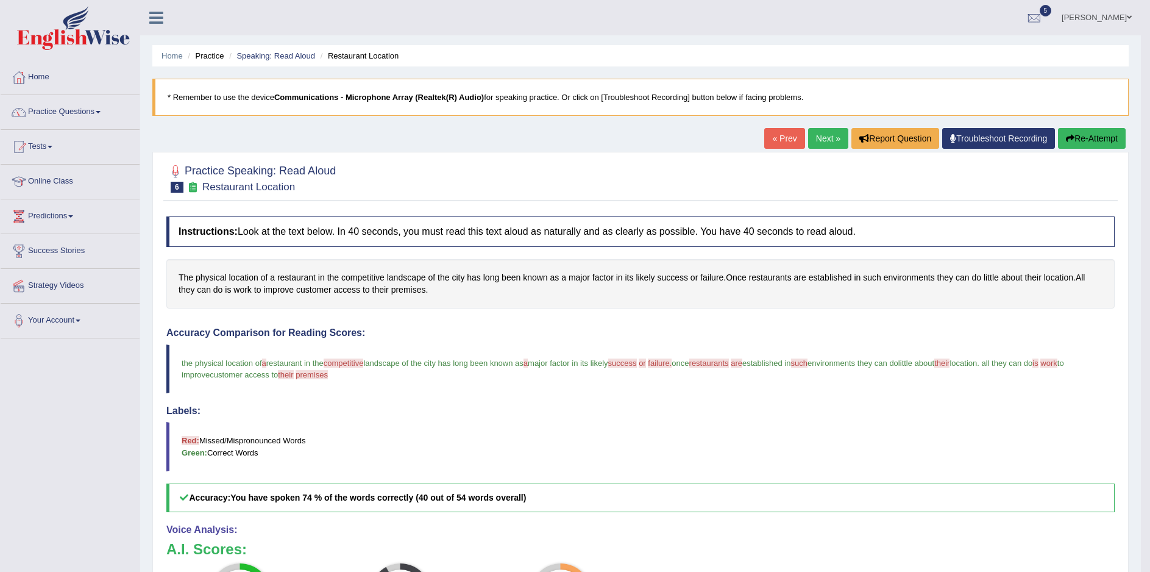
click at [826, 130] on link "Next »" at bounding box center [828, 138] width 40 height 21
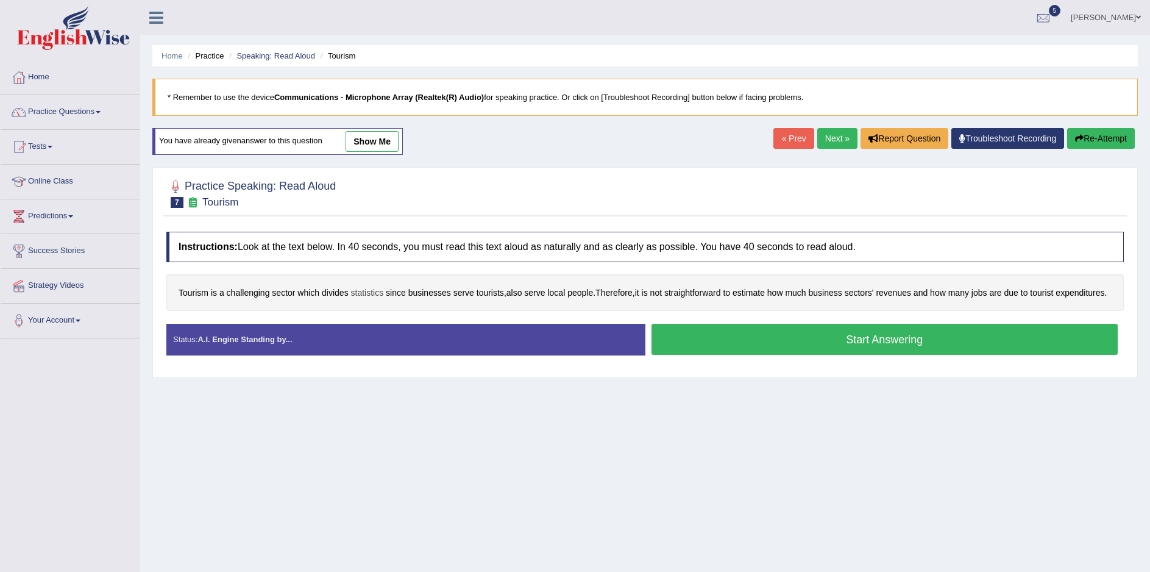
click at [374, 297] on span "statistics" at bounding box center [367, 292] width 33 height 13
click at [374, 297] on body "Toggle navigation Home Practice Questions Speaking Practice Read Aloud Repeat S…" at bounding box center [575, 286] width 1150 height 572
click at [372, 295] on span "statistics" at bounding box center [367, 292] width 33 height 13
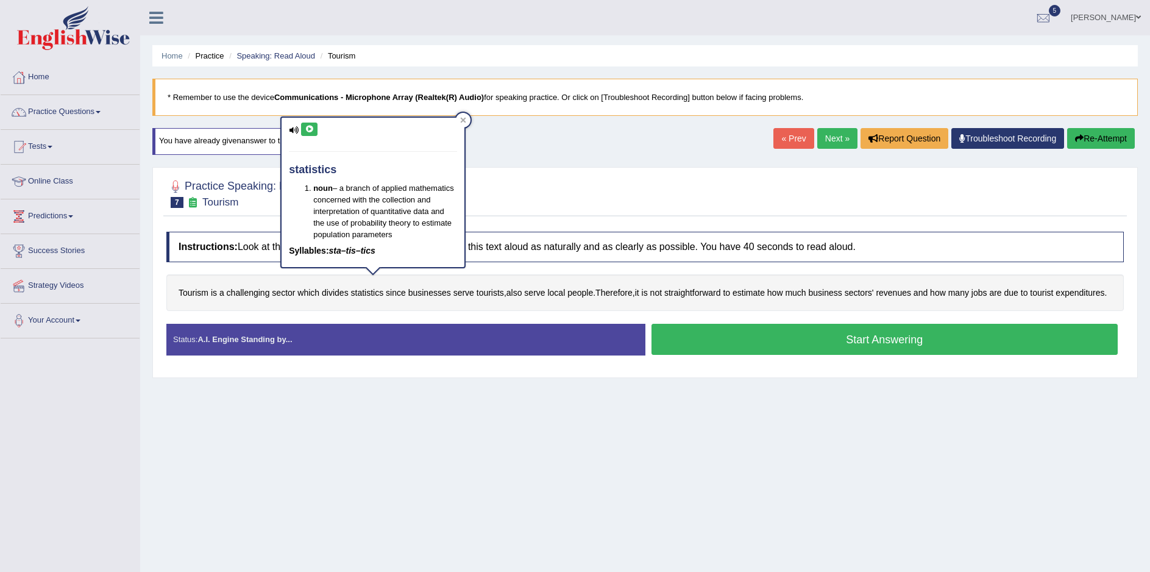
click at [308, 126] on icon at bounding box center [309, 129] width 9 height 7
click at [310, 129] on icon at bounding box center [309, 129] width 9 height 7
click at [471, 430] on div "Home Practice Speaking: Read Aloud Tourism * Remember to use the device Communi…" at bounding box center [645, 304] width 1010 height 609
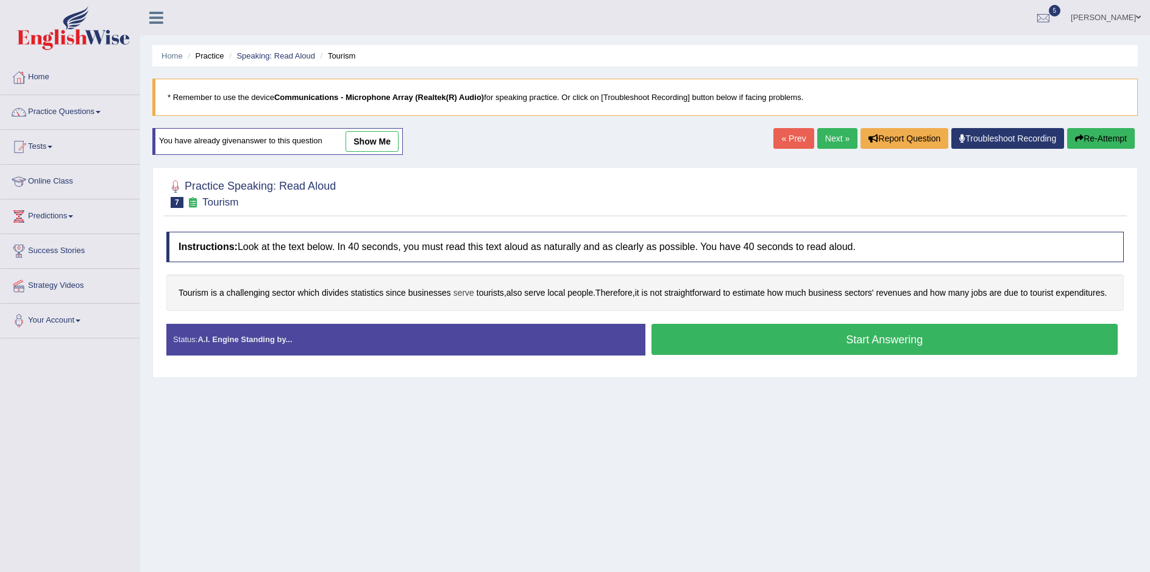
click at [473, 296] on span "serve" at bounding box center [463, 292] width 21 height 13
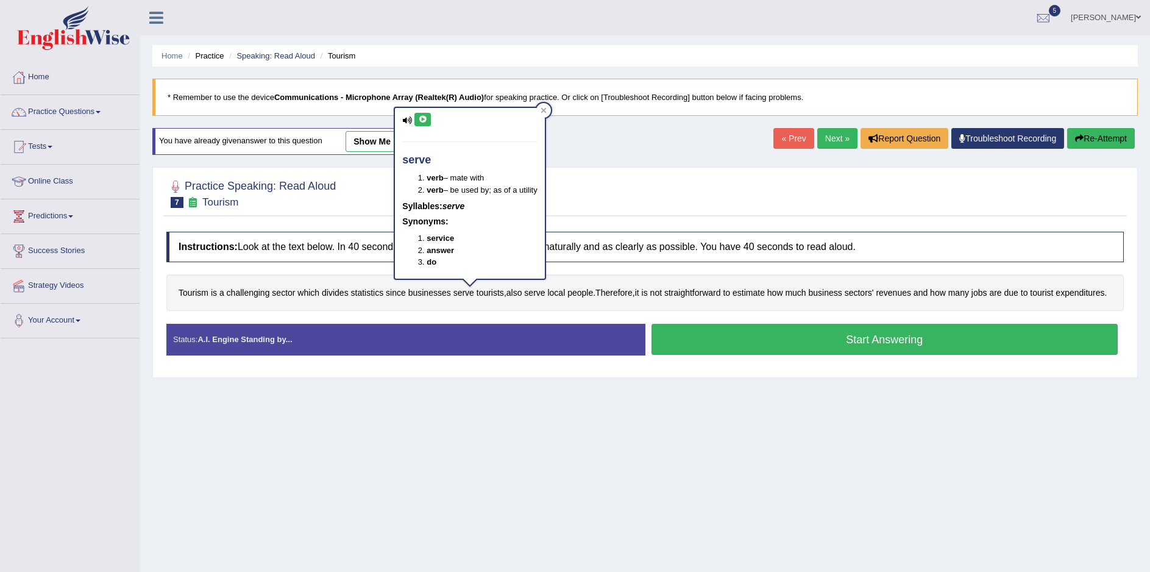
click at [424, 120] on icon at bounding box center [422, 119] width 9 height 7
click at [1056, 299] on span "expenditures" at bounding box center [1080, 292] width 49 height 13
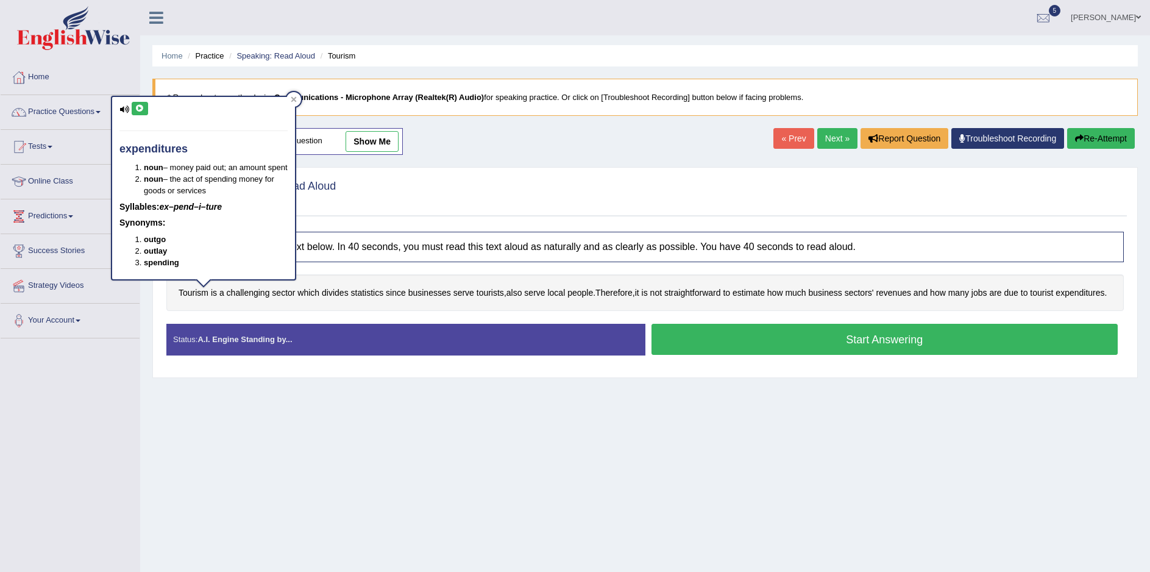
click at [134, 105] on button at bounding box center [140, 108] width 16 height 13
click at [687, 486] on div "Home Practice Speaking: Read Aloud Tourism * Remember to use the device Communi…" at bounding box center [645, 304] width 1010 height 609
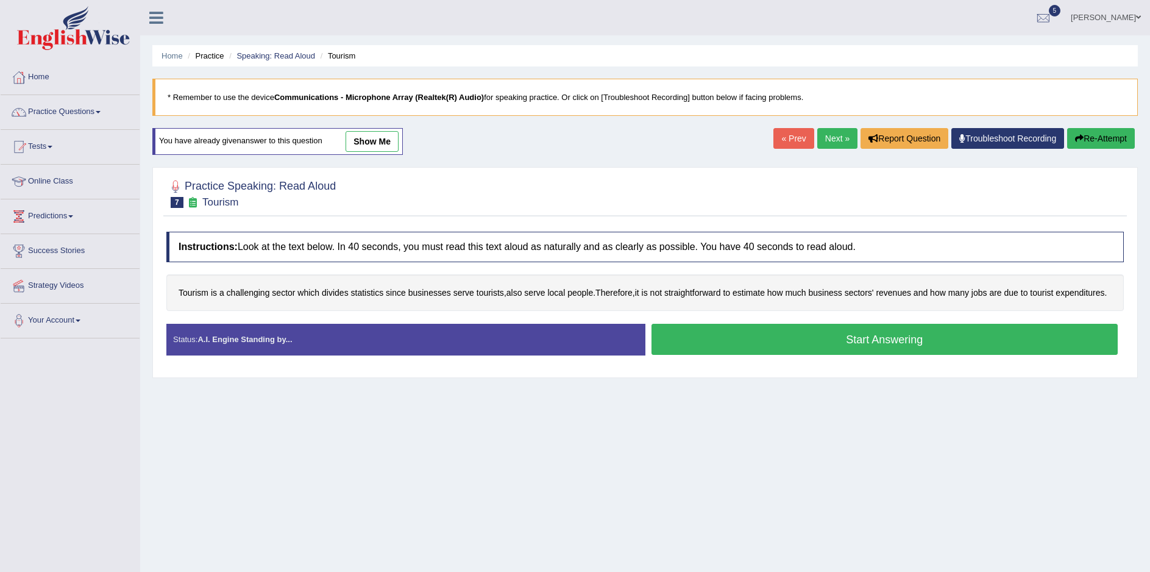
click at [878, 355] on button "Start Answering" at bounding box center [885, 339] width 467 height 31
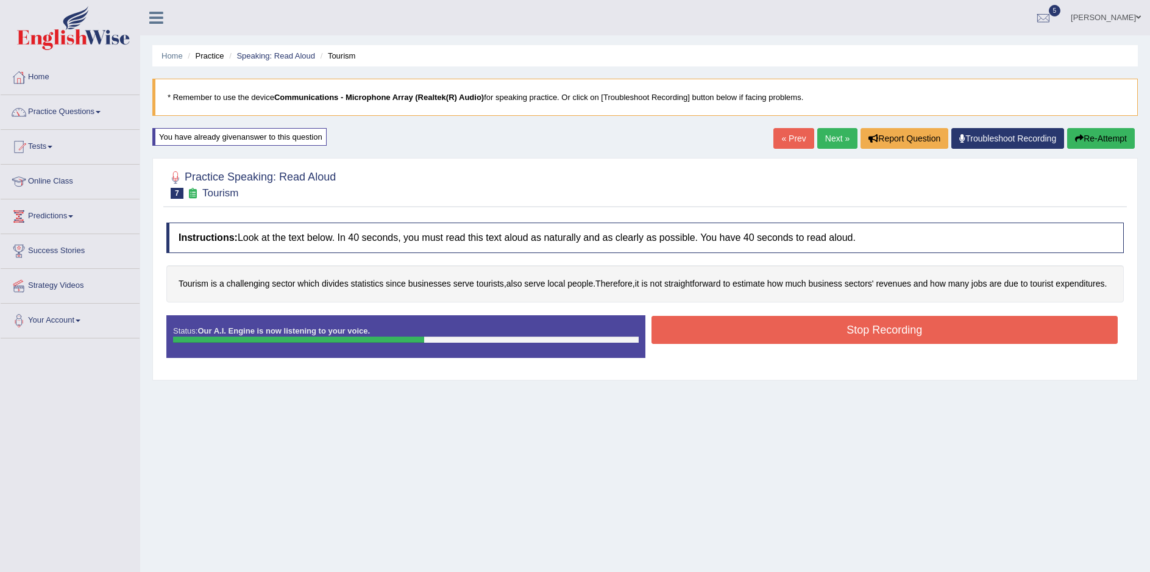
click at [866, 344] on button "Stop Recording" at bounding box center [885, 330] width 467 height 28
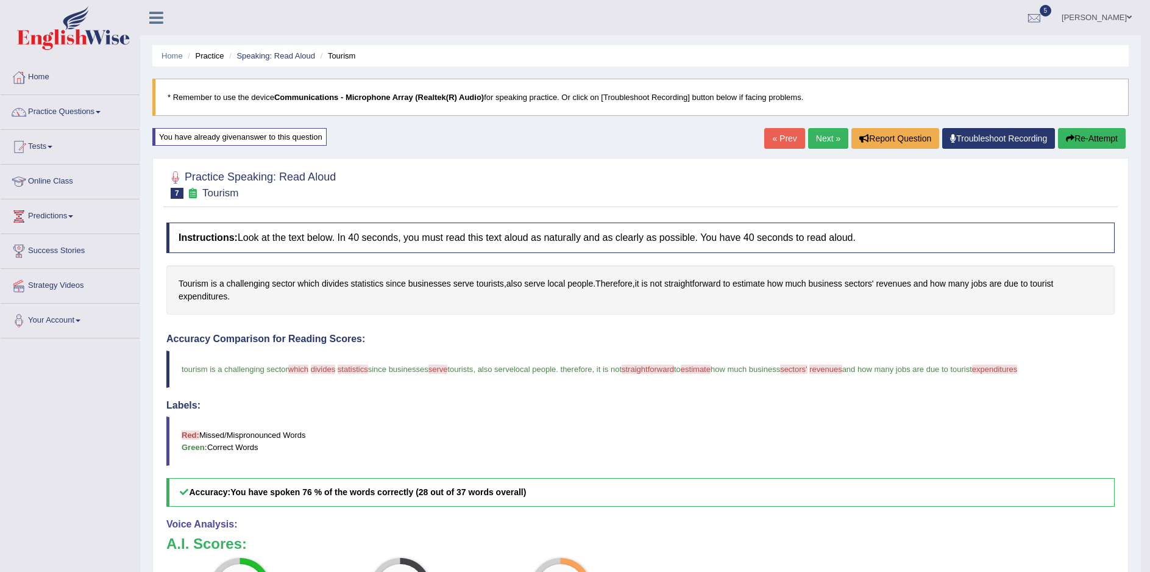
click at [822, 141] on link "Next »" at bounding box center [828, 138] width 40 height 21
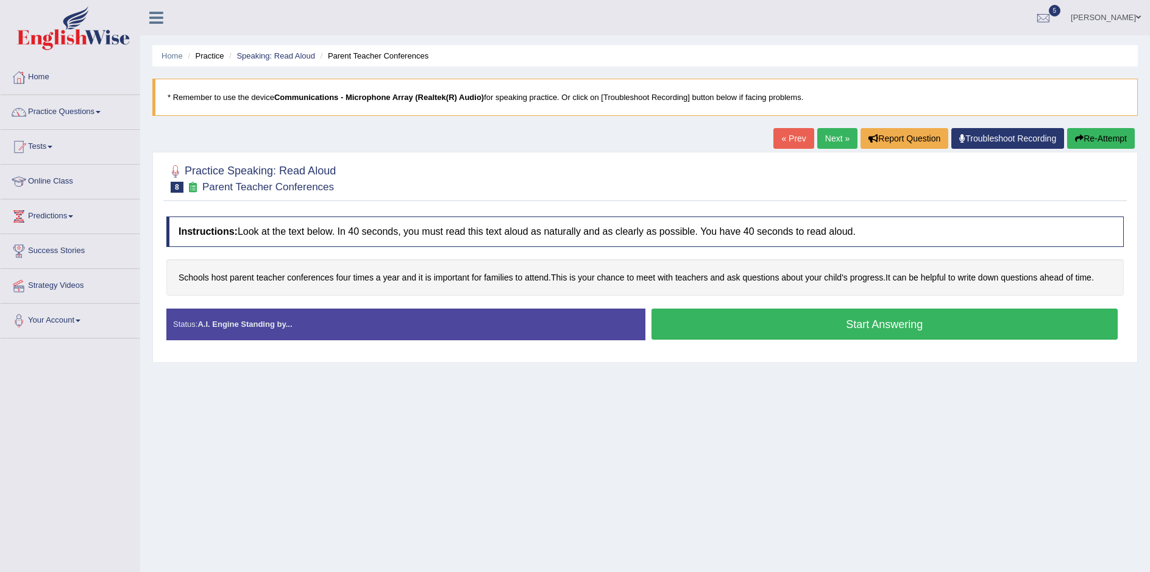
click at [869, 339] on button "Start Answering" at bounding box center [885, 323] width 467 height 31
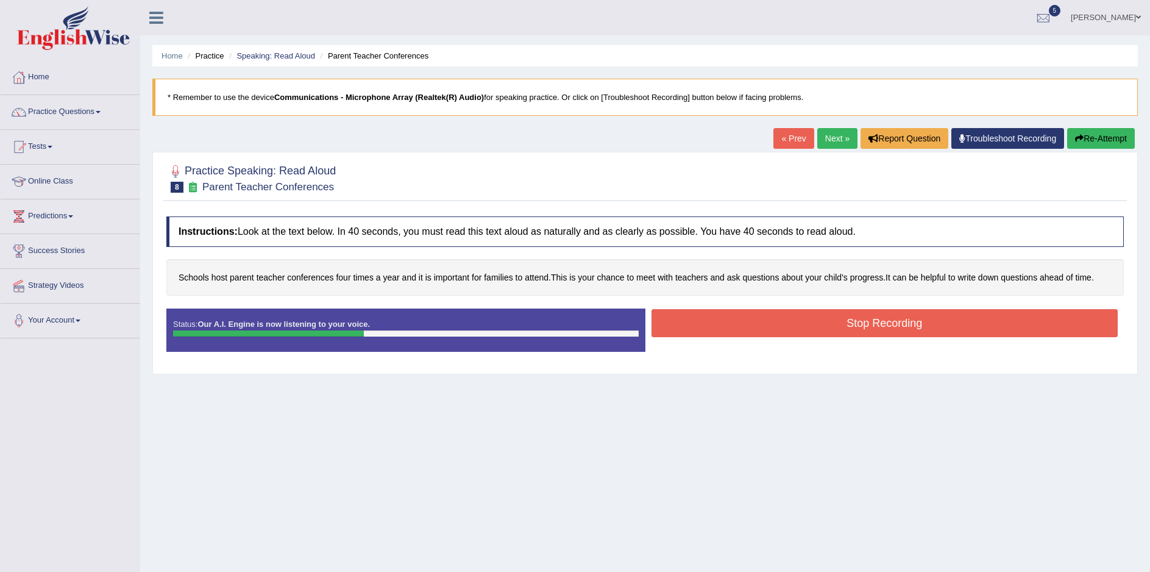
click at [894, 330] on button "Stop Recording" at bounding box center [885, 323] width 467 height 28
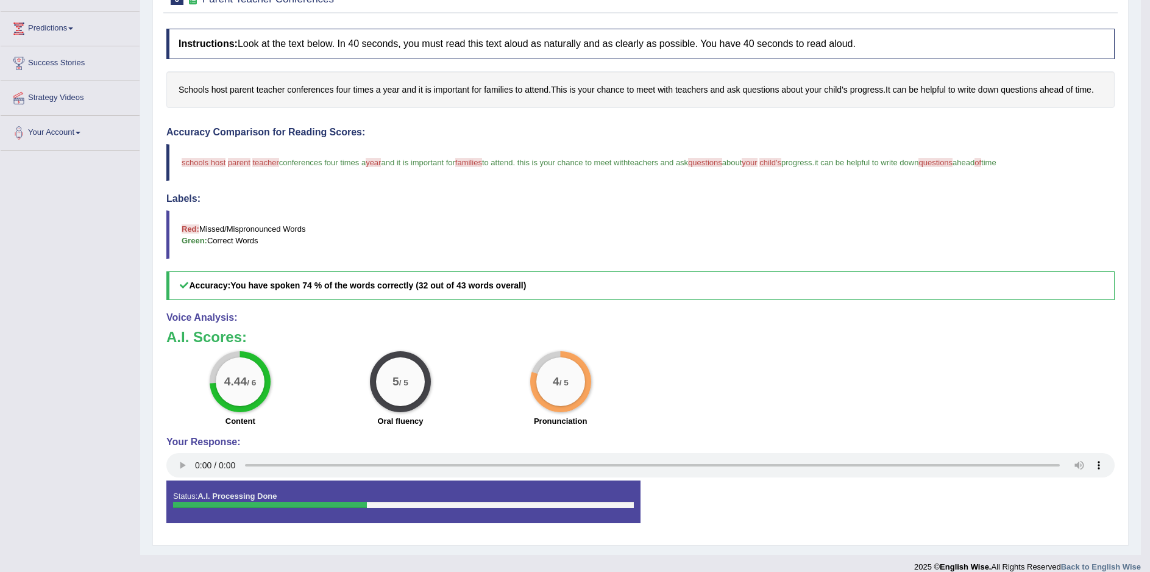
scroll to position [216, 0]
